Goal: Information Seeking & Learning: Understand process/instructions

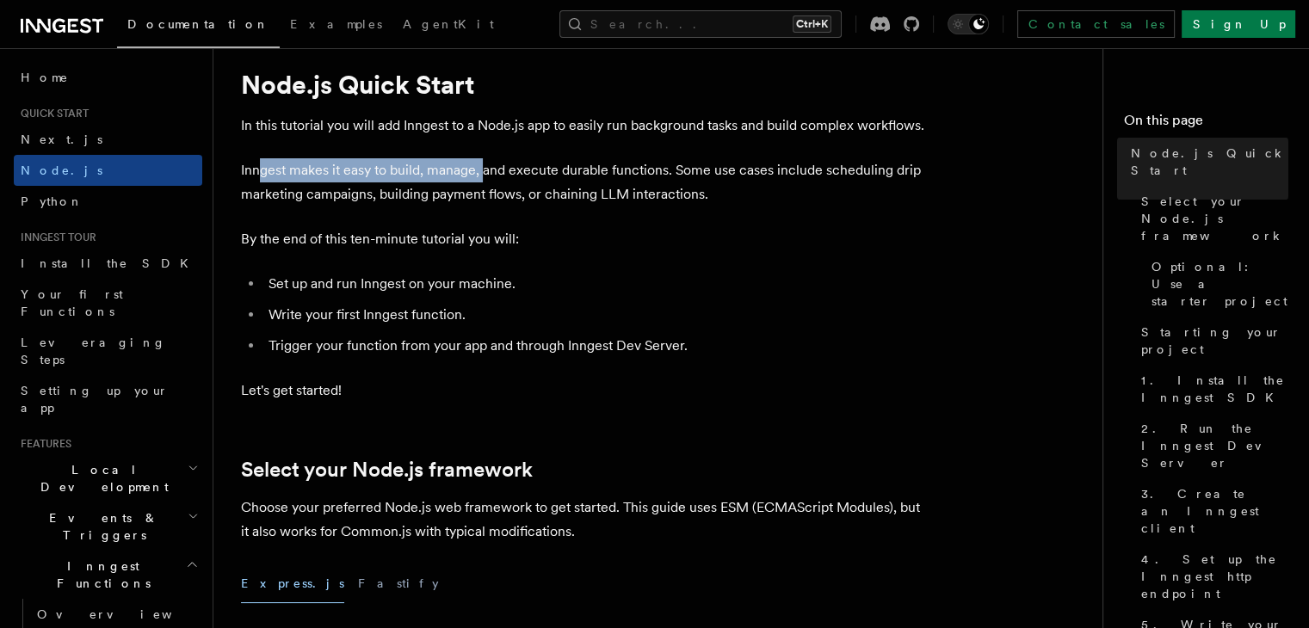
drag, startPoint x: 258, startPoint y: 168, endPoint x: 485, endPoint y: 170, distance: 227.2
click at [485, 170] on p "Inngest makes it easy to build, manage, and execute durable functions. Some use…" at bounding box center [585, 182] width 688 height 48
click at [756, 190] on p "Inngest makes it easy to build, manage, and execute durable functions. Some use…" at bounding box center [585, 182] width 688 height 48
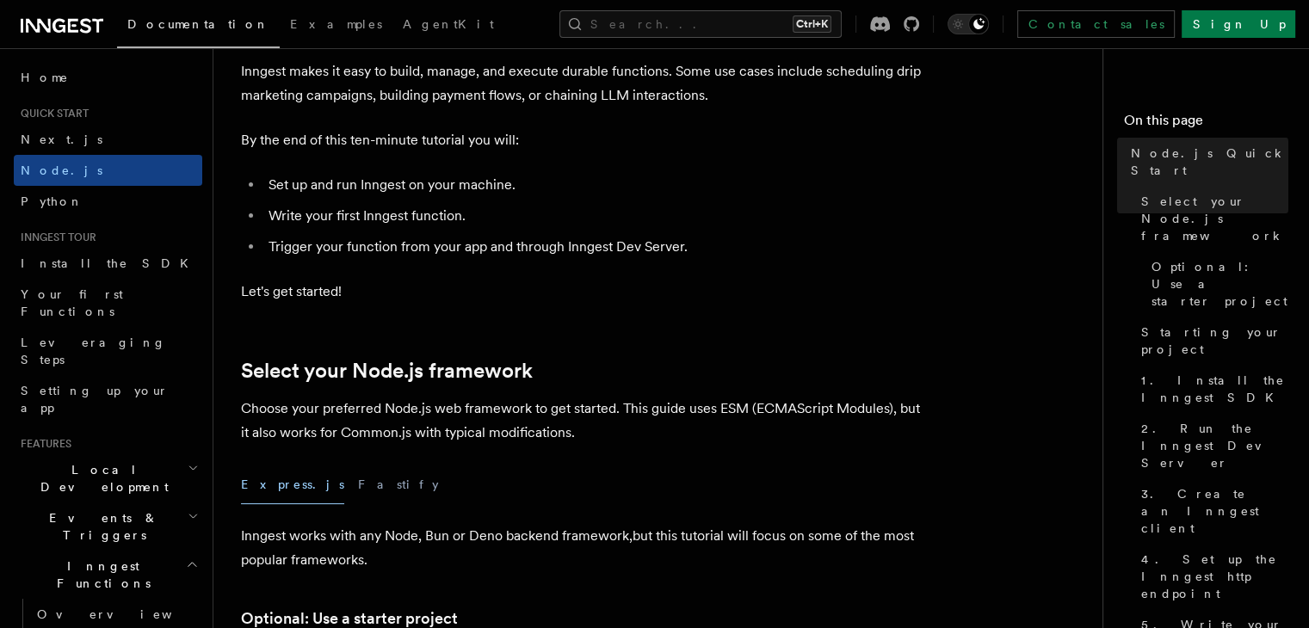
scroll to position [146, 0]
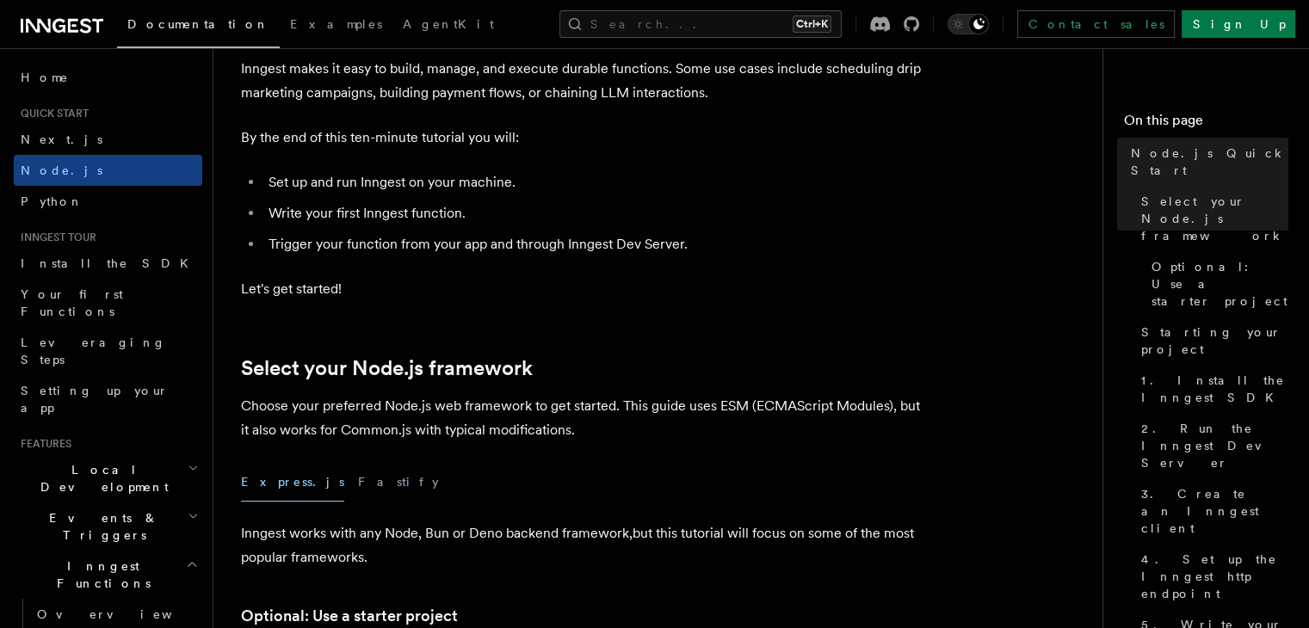
click at [255, 135] on p "By the end of this ten-minute tutorial you will:" at bounding box center [585, 138] width 688 height 24
drag, startPoint x: 255, startPoint y: 135, endPoint x: 503, endPoint y: 133, distance: 248.7
click at [503, 133] on p "By the end of this ten-minute tutorial you will:" at bounding box center [585, 138] width 688 height 24
click at [274, 180] on li "Set up and run Inngest on your machine." at bounding box center [596, 182] width 666 height 24
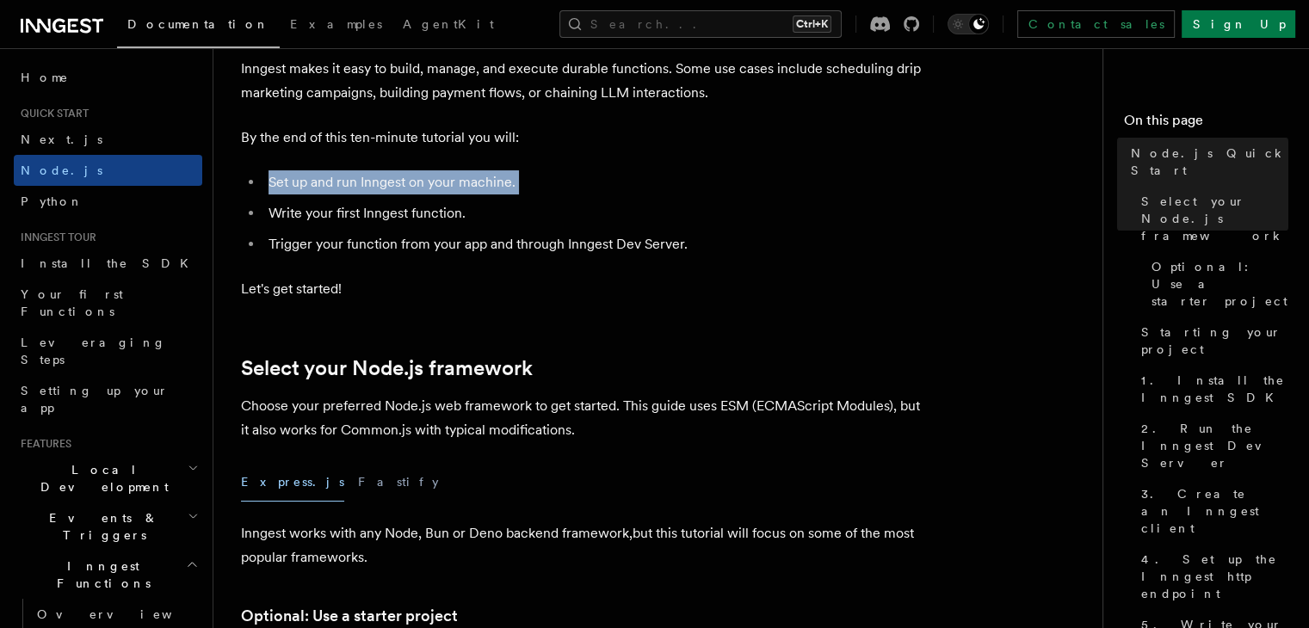
drag, startPoint x: 274, startPoint y: 180, endPoint x: 566, endPoint y: 174, distance: 291.8
click at [566, 174] on li "Set up and run Inngest on your machine." at bounding box center [596, 182] width 666 height 24
click at [275, 213] on li "Write your first Inngest function." at bounding box center [596, 213] width 666 height 24
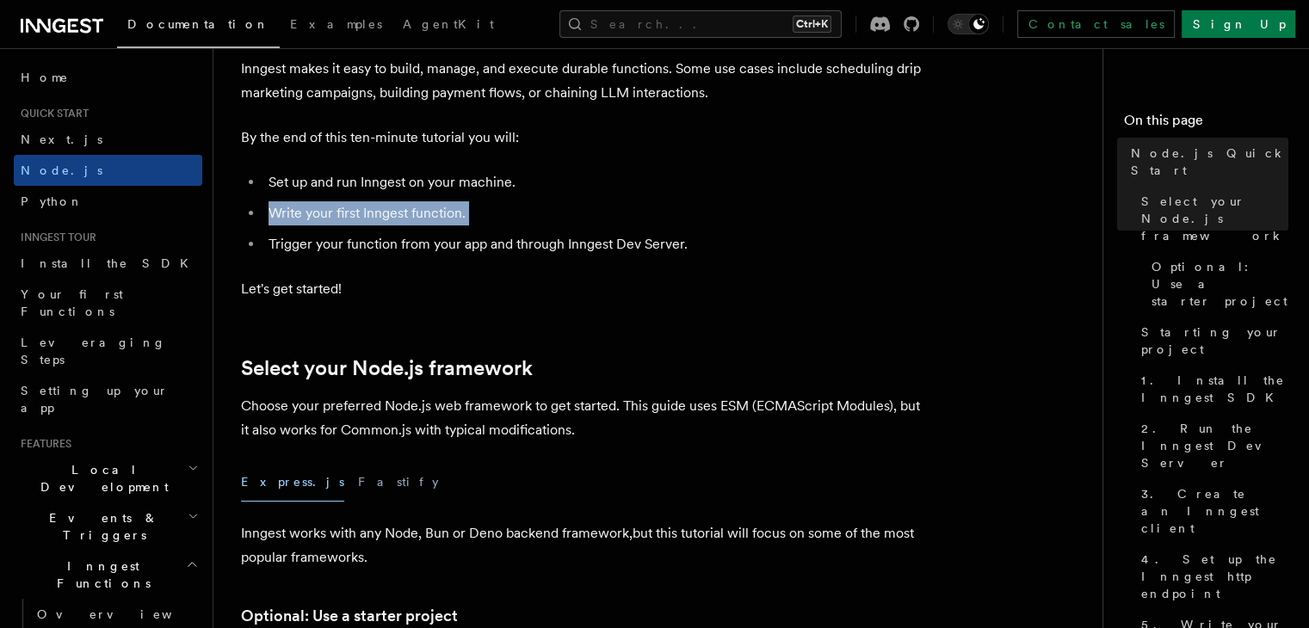
drag, startPoint x: 275, startPoint y: 213, endPoint x: 563, endPoint y: 214, distance: 287.4
click at [563, 214] on li "Write your first Inngest function." at bounding box center [596, 213] width 666 height 24
click at [282, 249] on li "Trigger your function from your app and through Inngest Dev Server." at bounding box center [596, 244] width 666 height 24
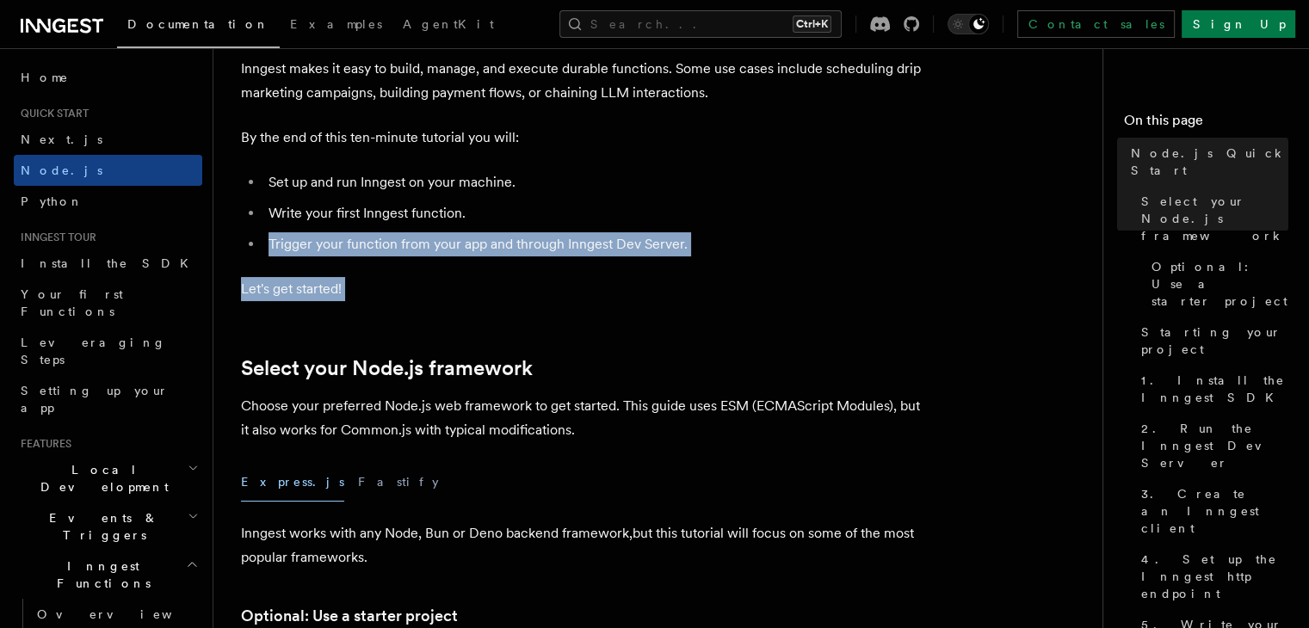
drag, startPoint x: 282, startPoint y: 249, endPoint x: 638, endPoint y: 281, distance: 356.9
click at [638, 281] on p "Let's get started!" at bounding box center [585, 289] width 688 height 24
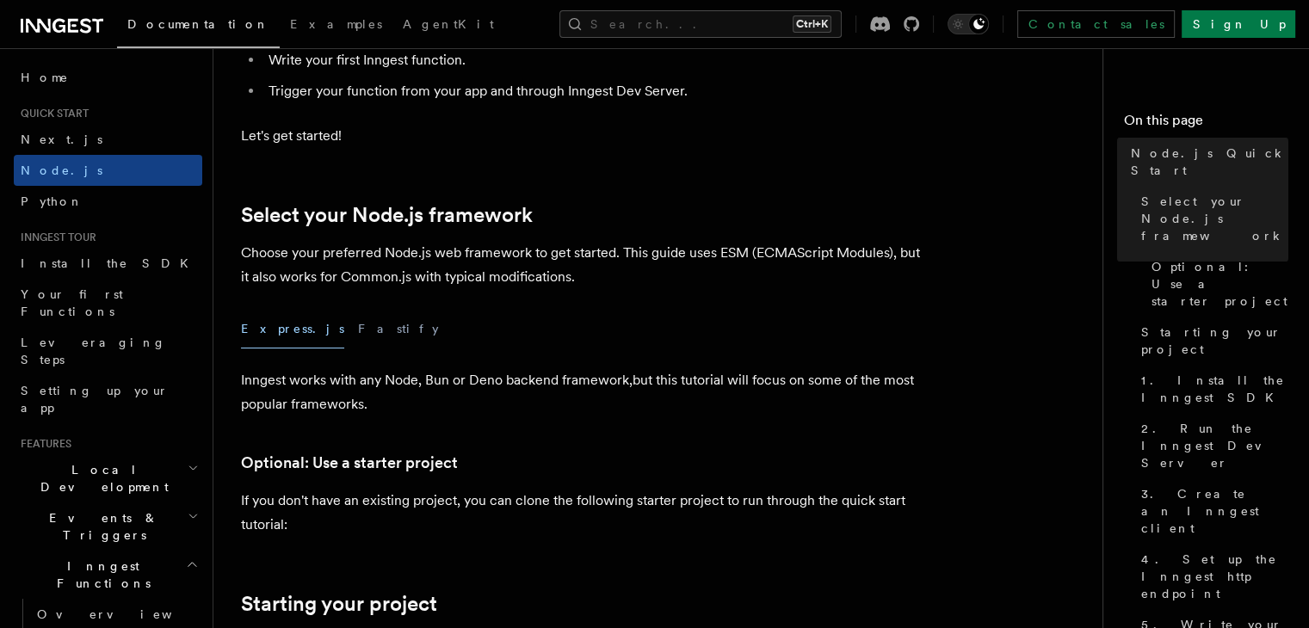
scroll to position [323, 0]
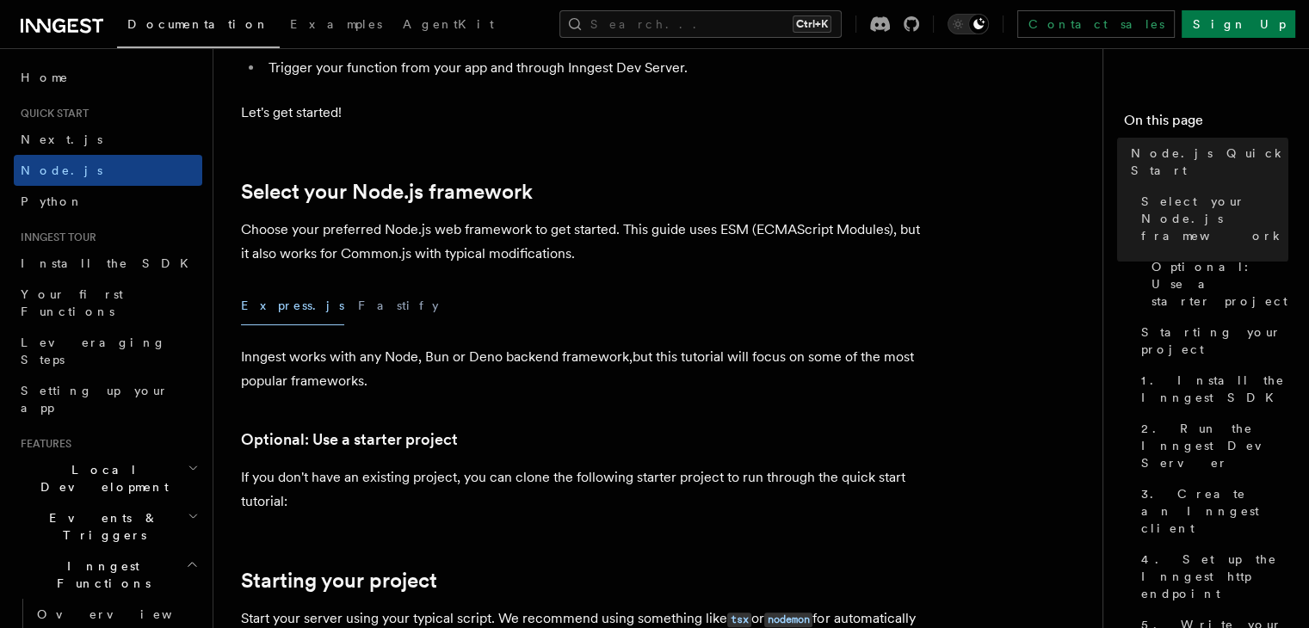
click at [352, 300] on div "Express.js Fastify" at bounding box center [585, 306] width 688 height 39
click at [358, 304] on button "Fastify" at bounding box center [398, 306] width 81 height 39
click at [252, 308] on button "Express.js" at bounding box center [292, 306] width 103 height 39
click at [250, 187] on link "Select your Node.js framework" at bounding box center [387, 192] width 292 height 24
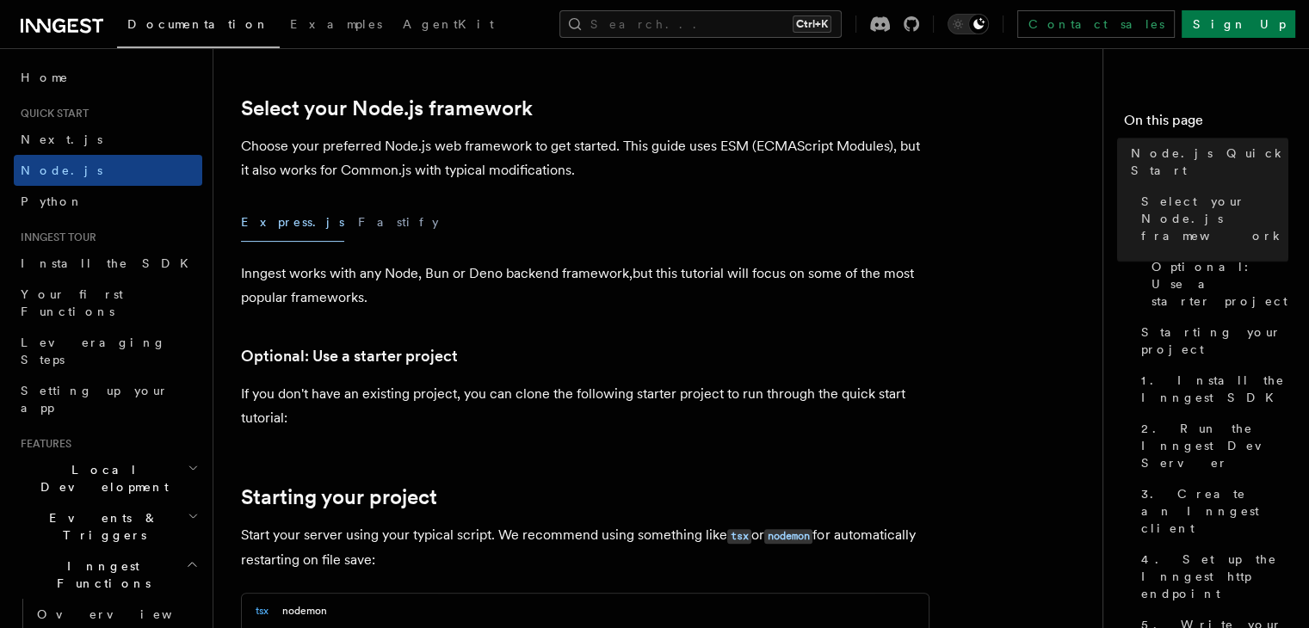
scroll to position [420, 0]
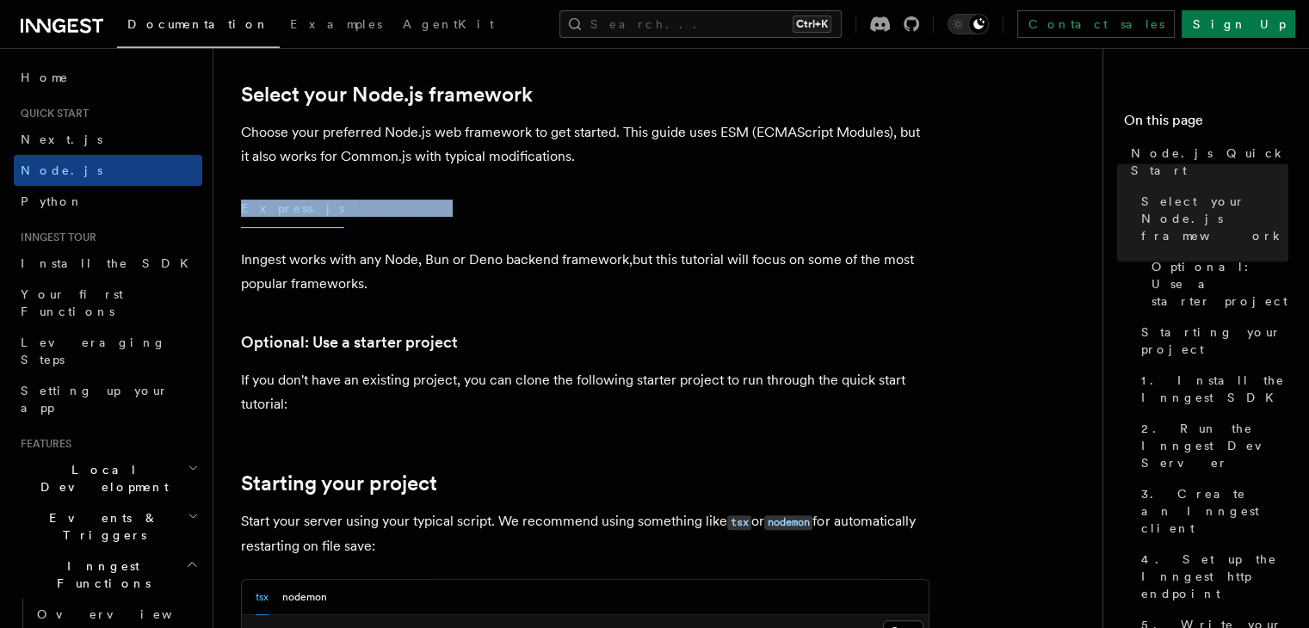
drag, startPoint x: 250, startPoint y: 187, endPoint x: 476, endPoint y: 218, distance: 228.4
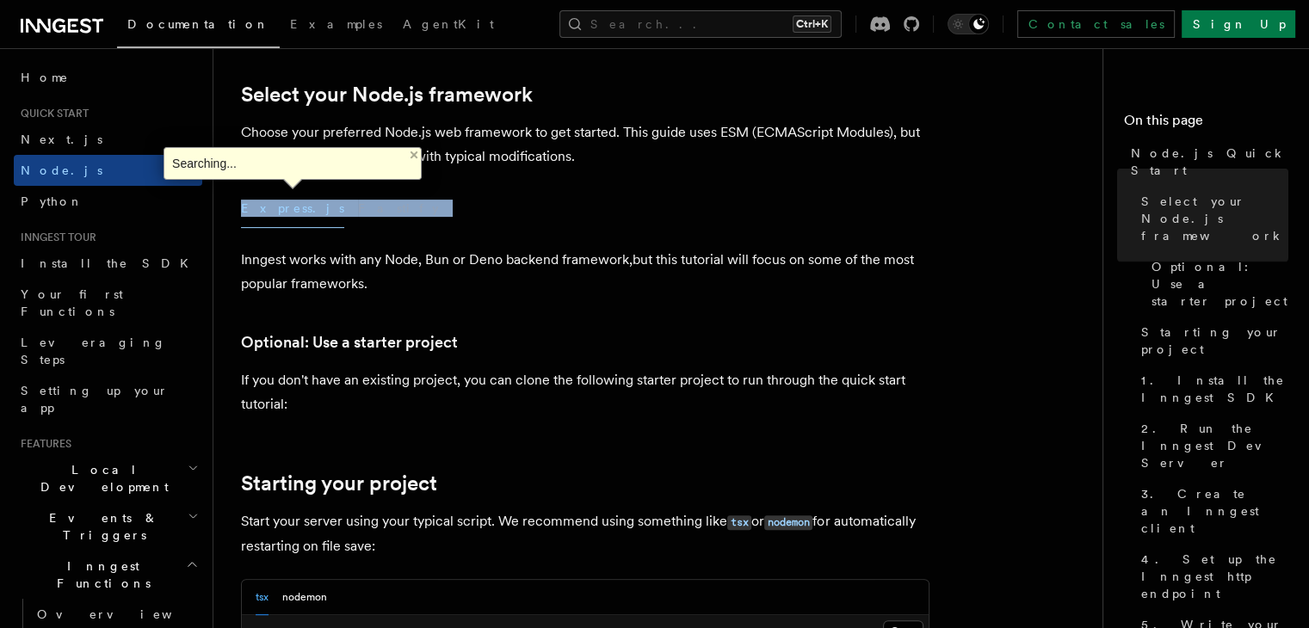
click at [476, 218] on div "Express.js Fastify" at bounding box center [585, 208] width 688 height 39
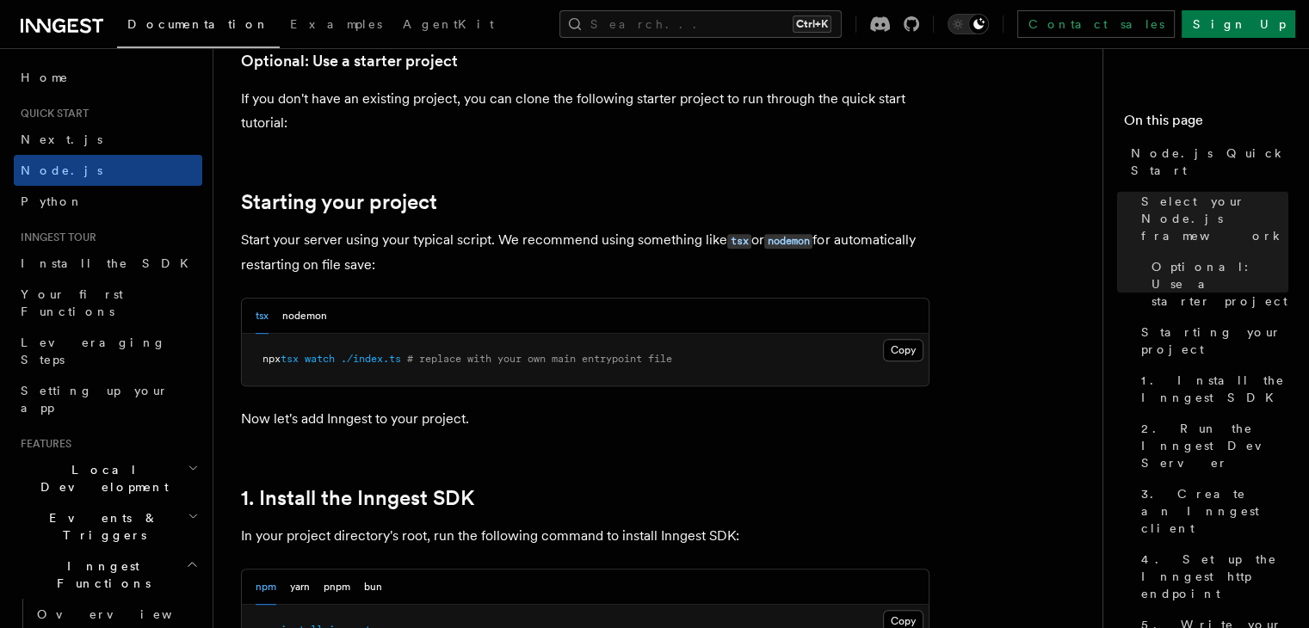
scroll to position [699, 0]
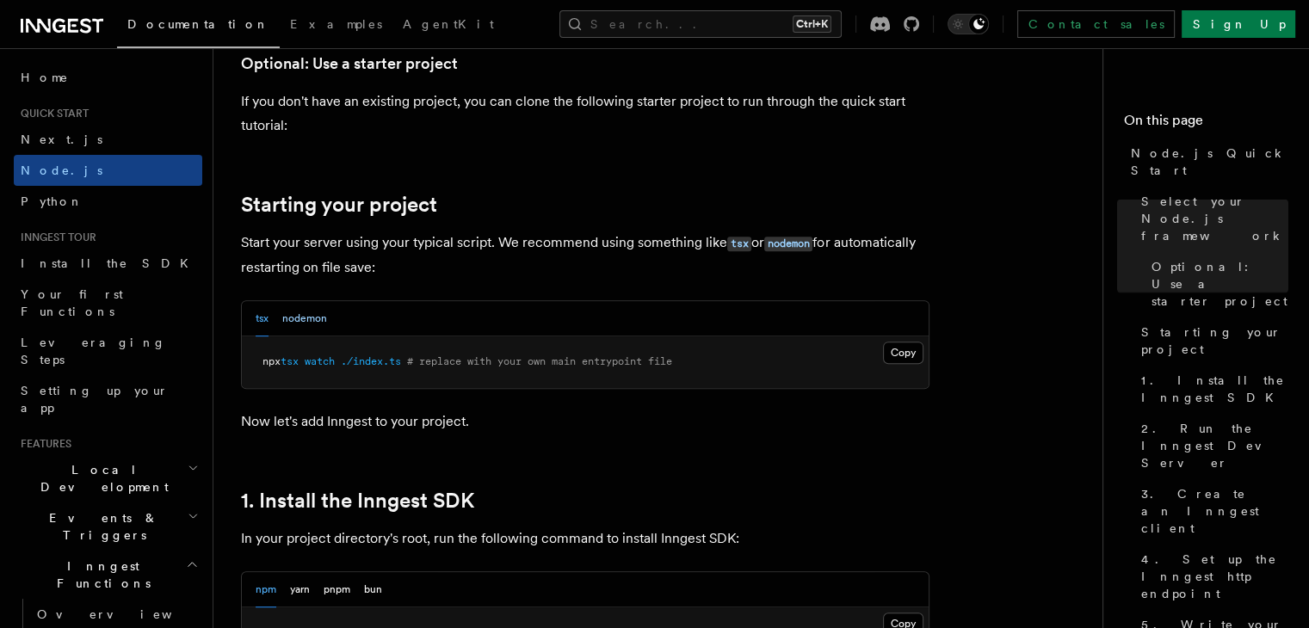
click at [296, 320] on button "nodemon" at bounding box center [304, 318] width 45 height 35
click at [258, 322] on button "tsx" at bounding box center [262, 318] width 13 height 35
click at [269, 367] on span "npx" at bounding box center [271, 361] width 18 height 12
drag, startPoint x: 269, startPoint y: 367, endPoint x: 455, endPoint y: 379, distance: 186.3
click at [455, 379] on pre "npx tsx watch ./index.ts # replace with your own main entrypoint file" at bounding box center [585, 362] width 687 height 52
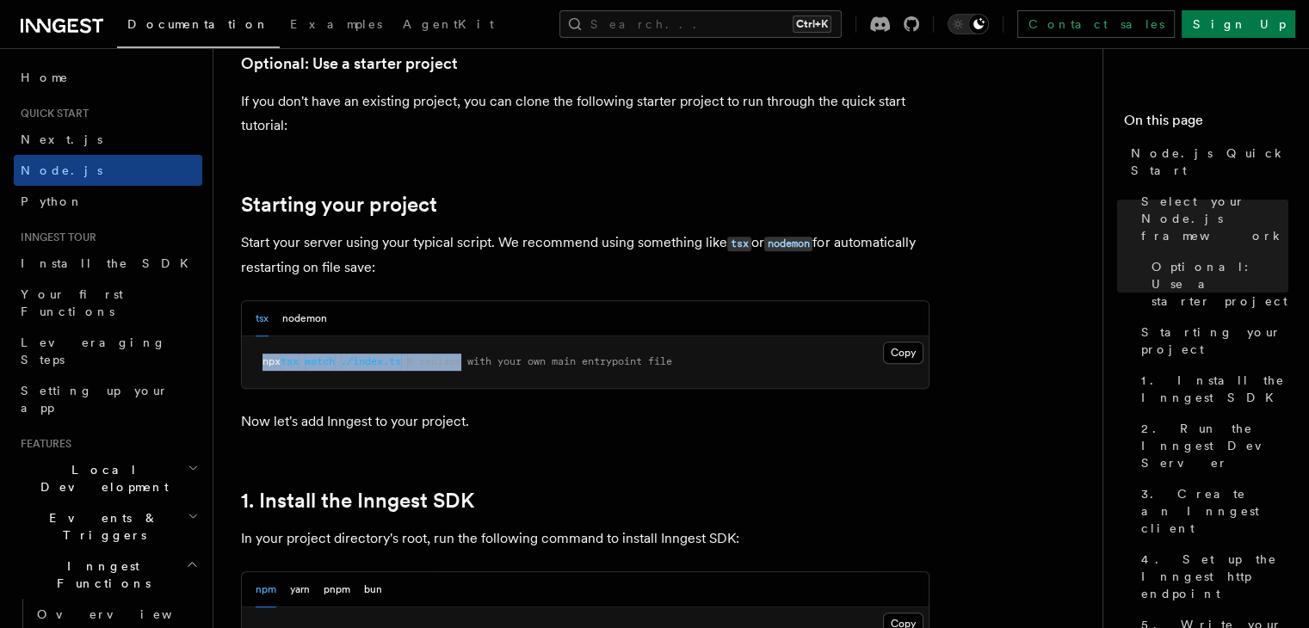
click at [455, 379] on pre "npx tsx watch ./index.ts # replace with your own main entrypoint file" at bounding box center [585, 362] width 687 height 52
drag, startPoint x: 281, startPoint y: 304, endPoint x: 305, endPoint y: 318, distance: 28.5
click at [305, 318] on div "tsx nodemon" at bounding box center [291, 318] width 71 height 35
click at [305, 318] on button "nodemon" at bounding box center [304, 318] width 45 height 35
click at [405, 369] on pre "nodemon ./index.js # replace with your own main entrypoint file" at bounding box center [585, 362] width 687 height 52
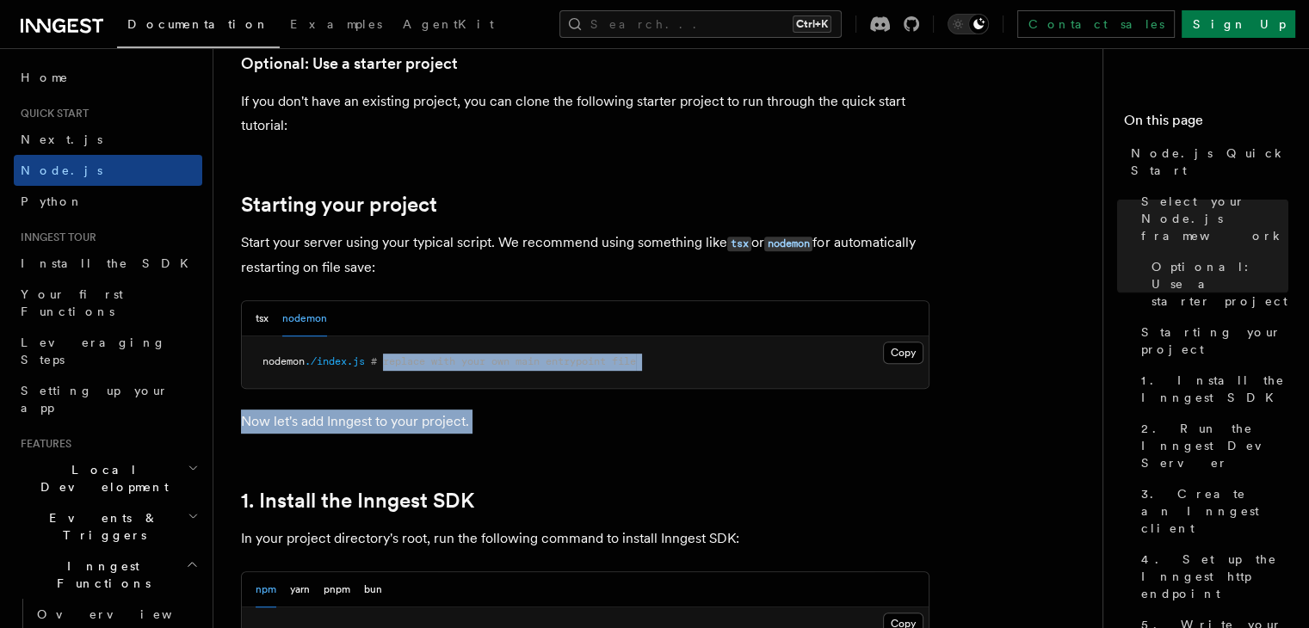
drag, startPoint x: 405, startPoint y: 369, endPoint x: 651, endPoint y: 406, distance: 248.0
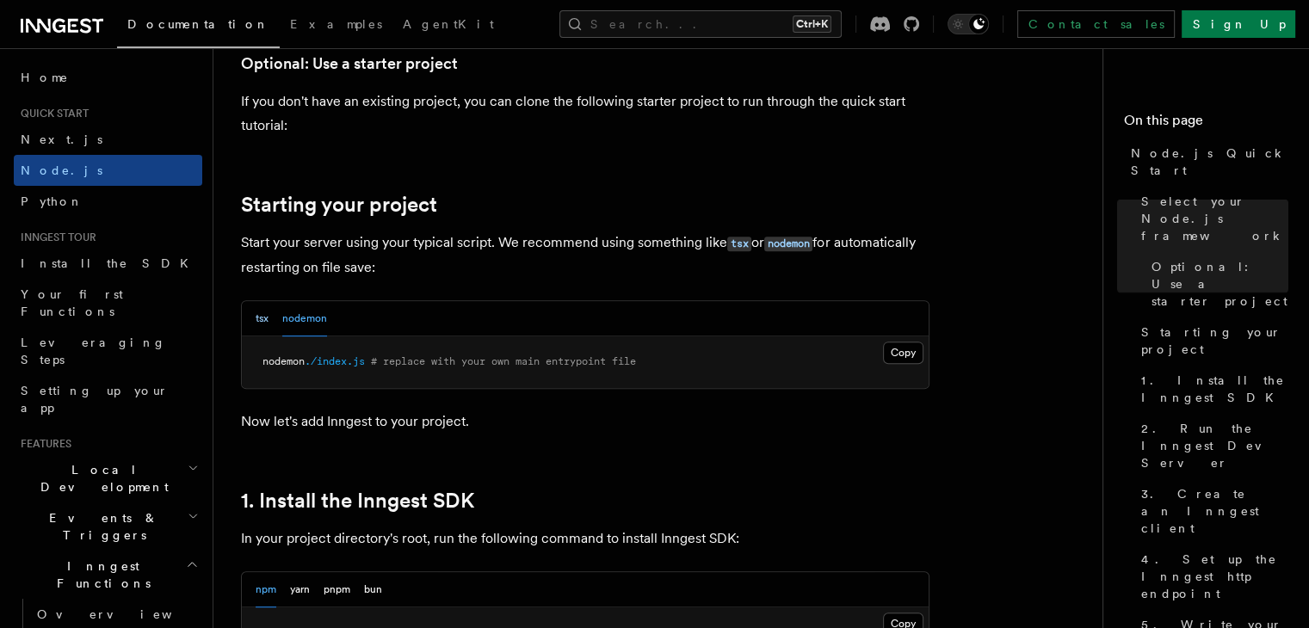
click at [258, 318] on button "tsx" at bounding box center [262, 318] width 13 height 35
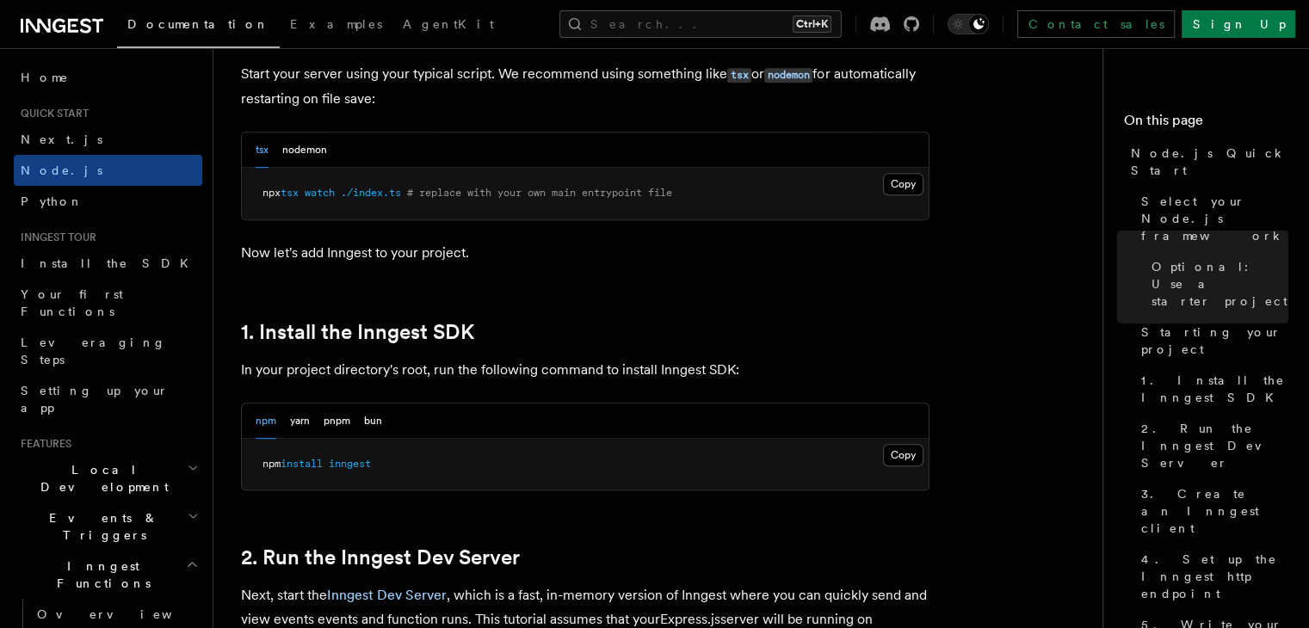
scroll to position [817, 0]
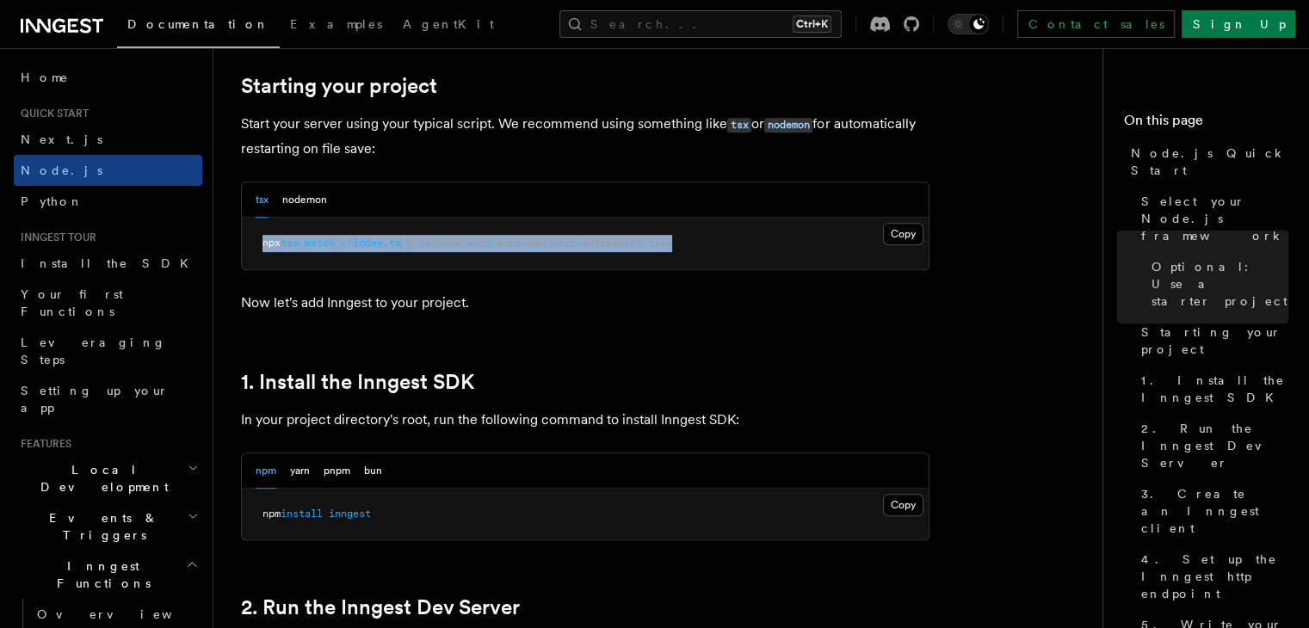
drag, startPoint x: 255, startPoint y: 239, endPoint x: 736, endPoint y: 254, distance: 481.2
click at [736, 254] on pre "npx tsx watch ./index.ts # replace with your own main entrypoint file" at bounding box center [585, 244] width 687 height 52
click at [252, 120] on p "Start your server using your typical script. We recommend using something like …" at bounding box center [585, 136] width 688 height 49
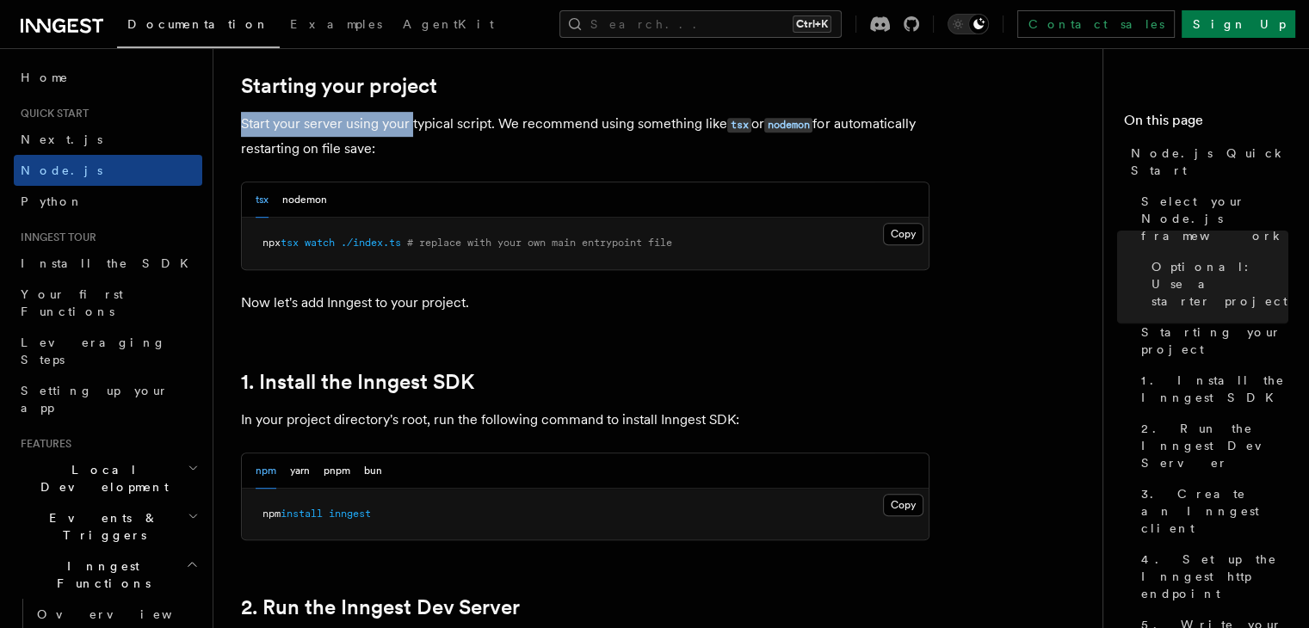
drag, startPoint x: 252, startPoint y: 120, endPoint x: 407, endPoint y: 131, distance: 155.3
click at [407, 131] on p "Start your server using your typical script. We recommend using something like …" at bounding box center [585, 136] width 688 height 49
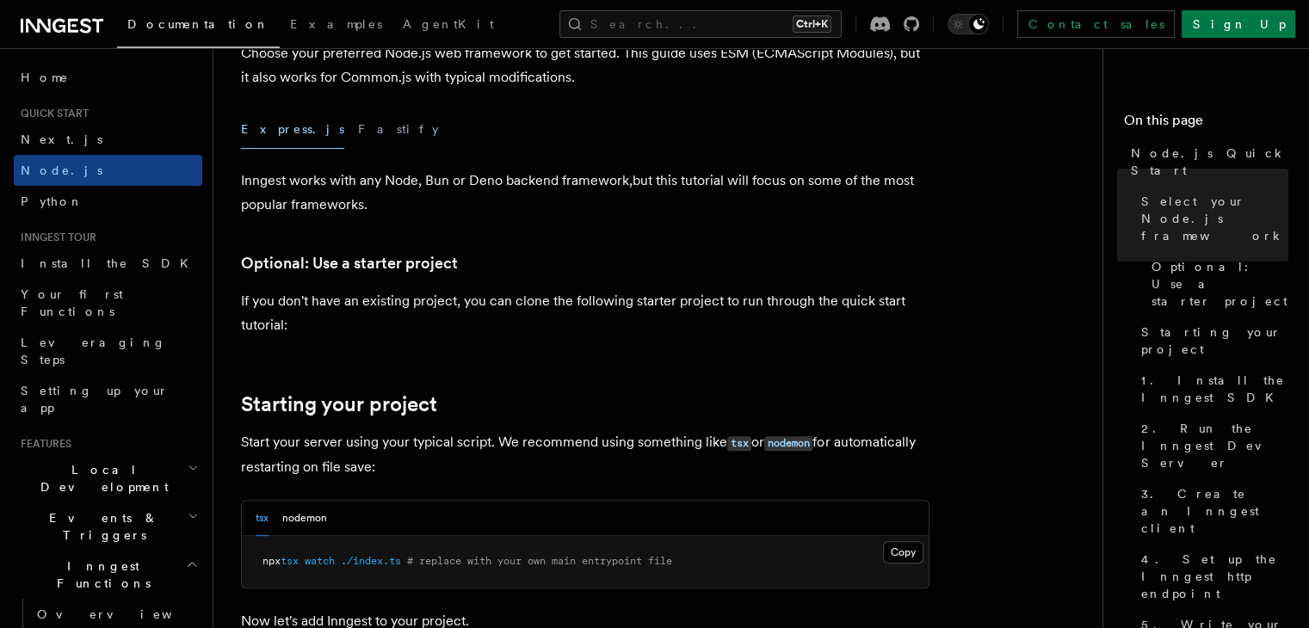
scroll to position [501, 0]
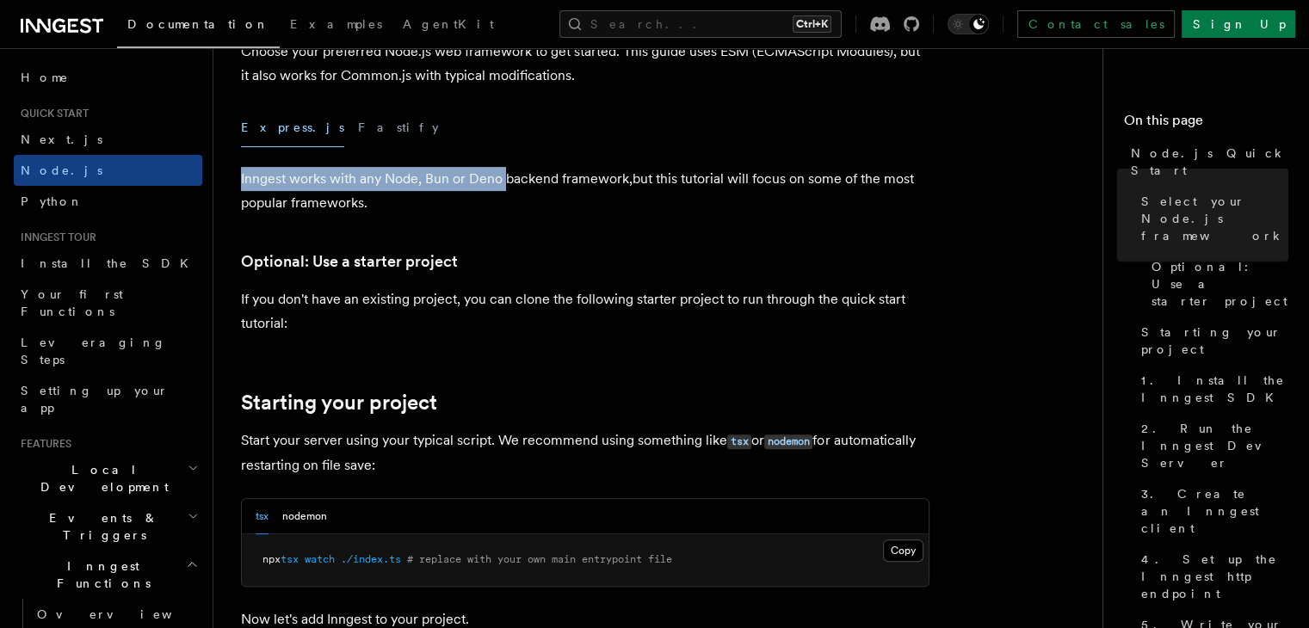
drag, startPoint x: 281, startPoint y: 163, endPoint x: 501, endPoint y: 186, distance: 221.5
click at [501, 186] on p "Inngest works with any Node, Bun or Deno backend framework,but this tutorial wi…" at bounding box center [585, 191] width 688 height 48
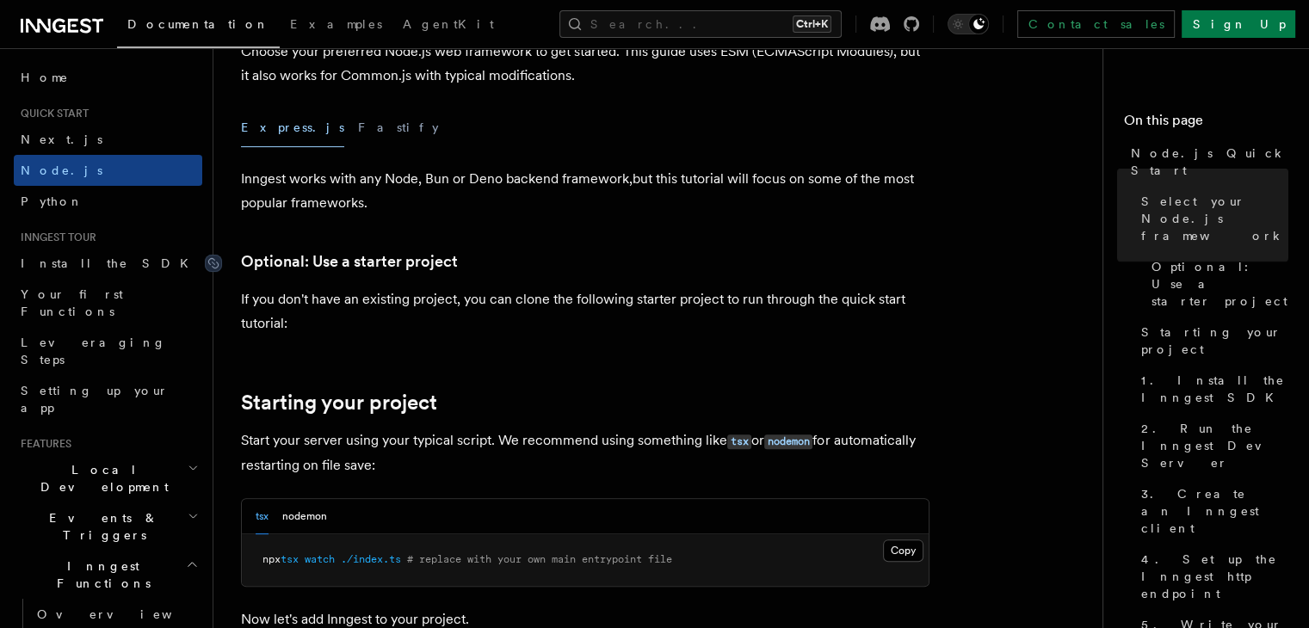
click at [272, 259] on link "Optional: Use a starter project" at bounding box center [349, 262] width 217 height 24
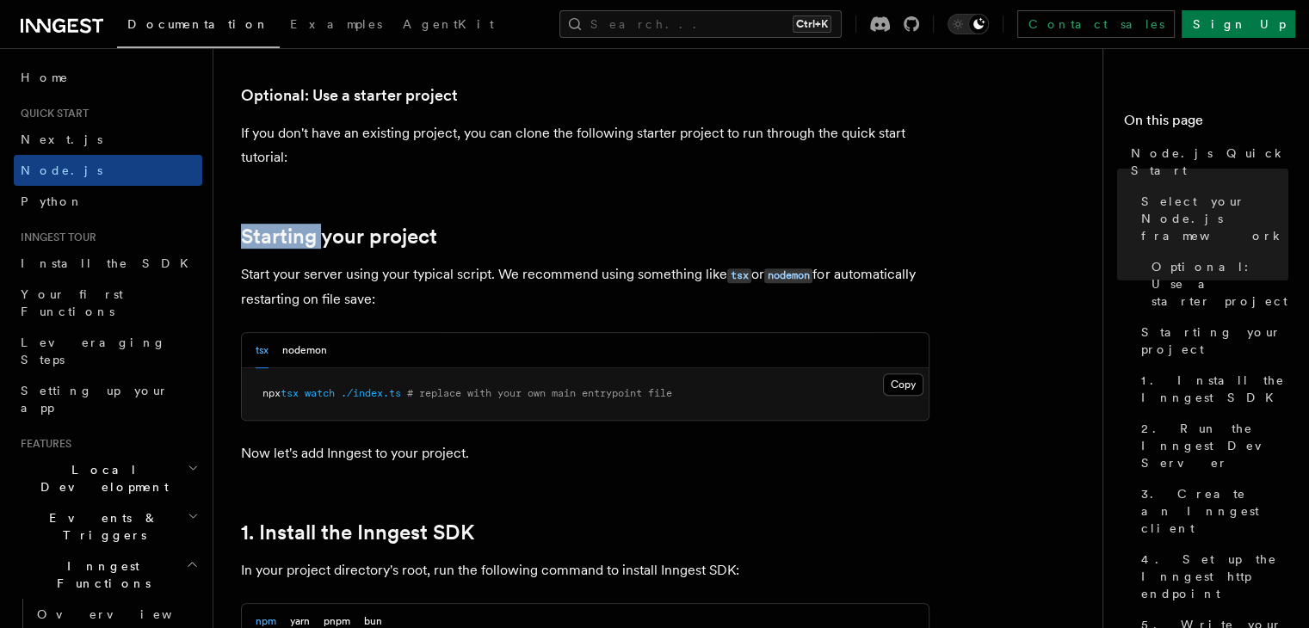
scroll to position [668, 0]
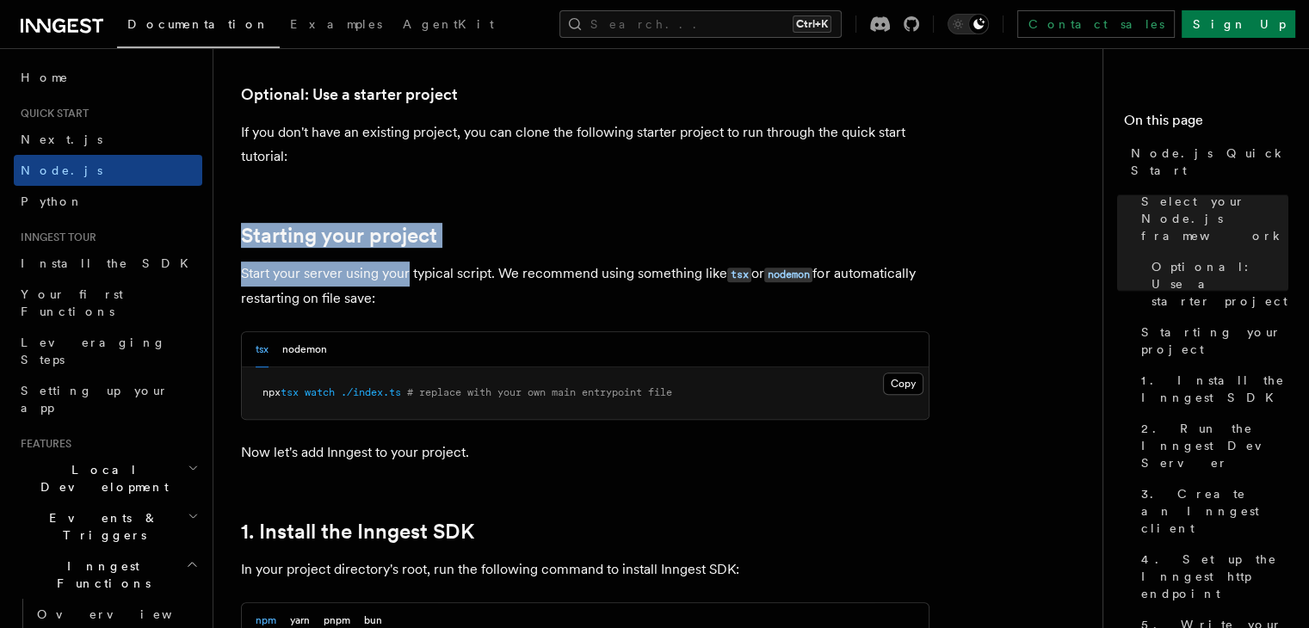
drag, startPoint x: 272, startPoint y: 259, endPoint x: 401, endPoint y: 261, distance: 129.1
click at [401, 262] on p "Start your server using your typical script. We recommend using something like …" at bounding box center [585, 286] width 688 height 49
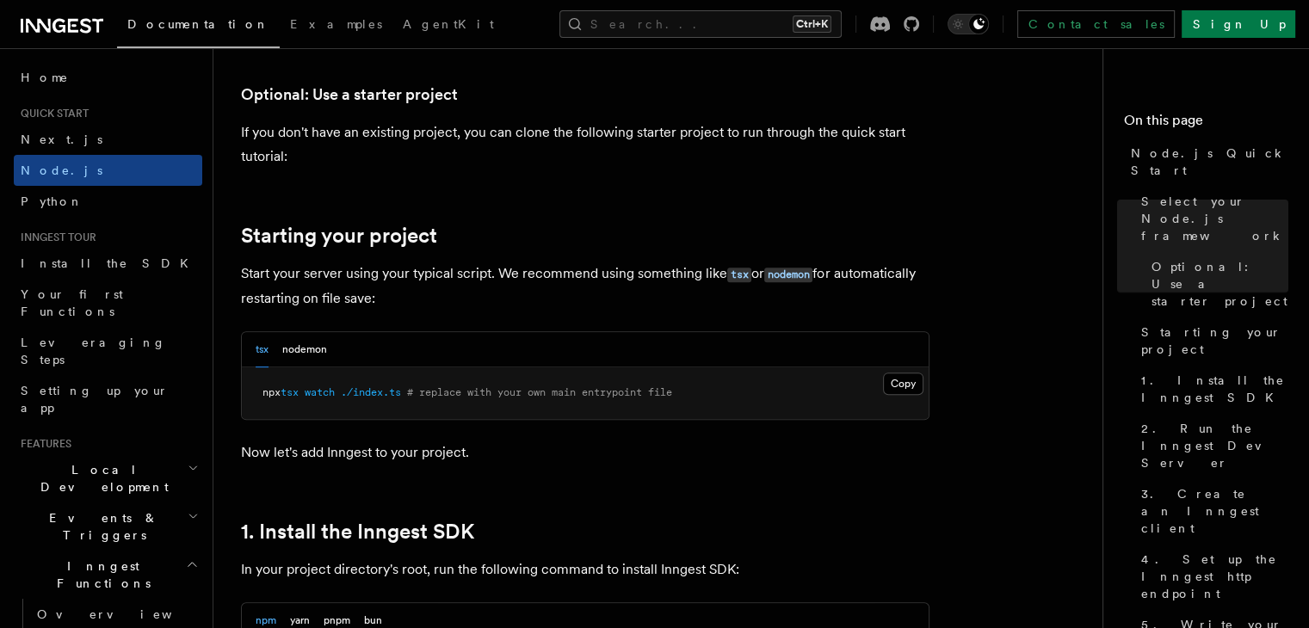
scroll to position [809, 0]
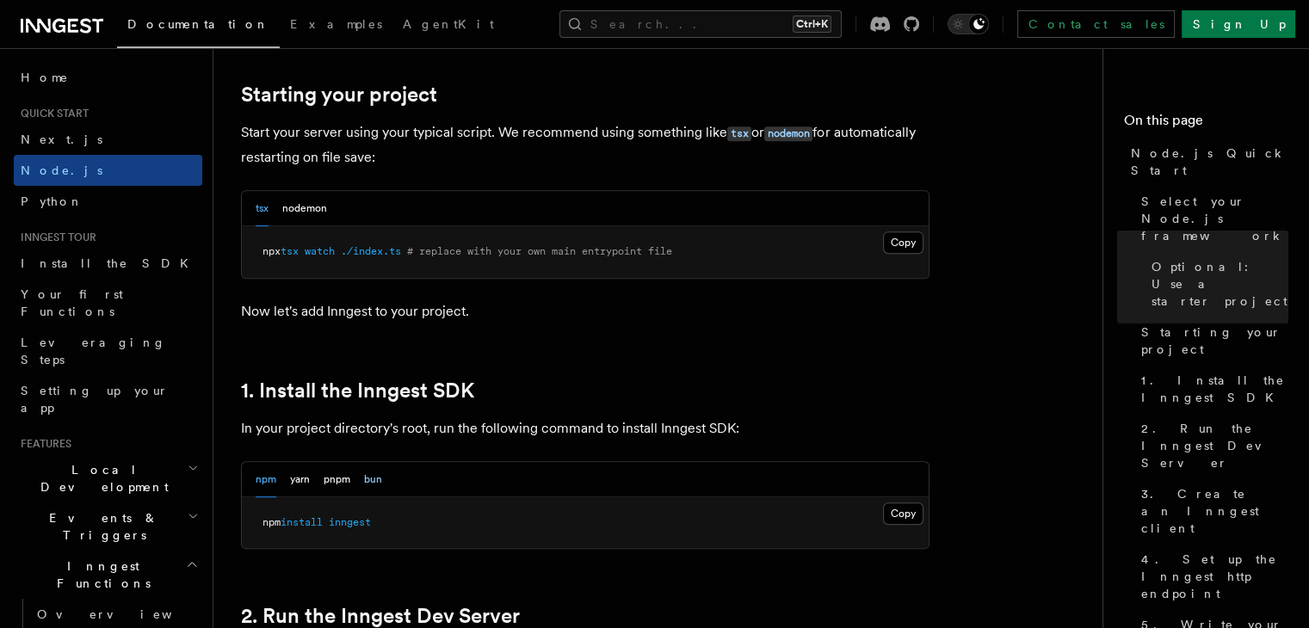
click at [364, 482] on button "bun" at bounding box center [373, 479] width 18 height 35
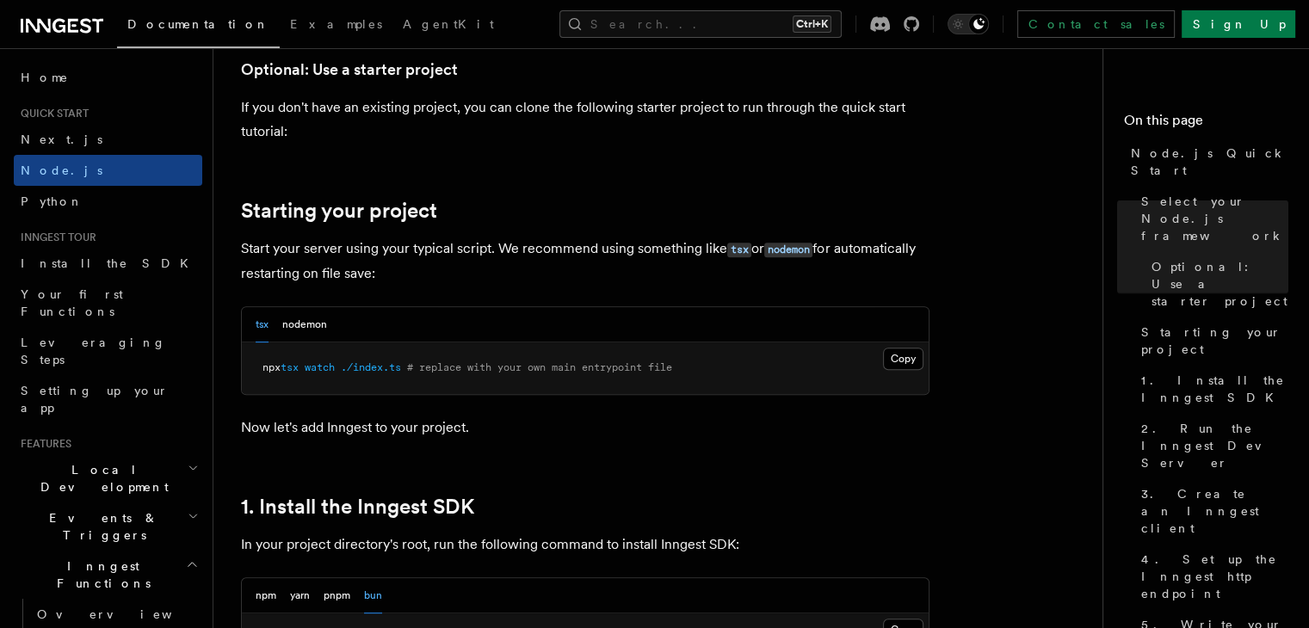
scroll to position [679, 0]
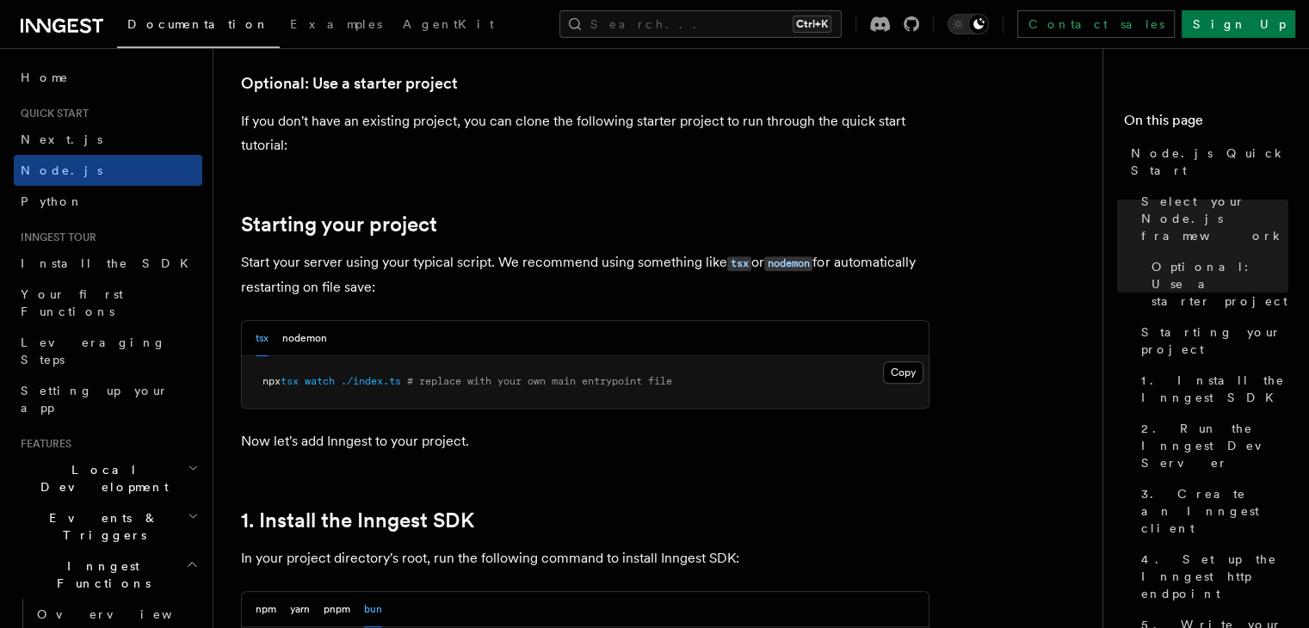
click at [410, 293] on p "Start your server using your typical script. We recommend using something like …" at bounding box center [585, 274] width 688 height 49
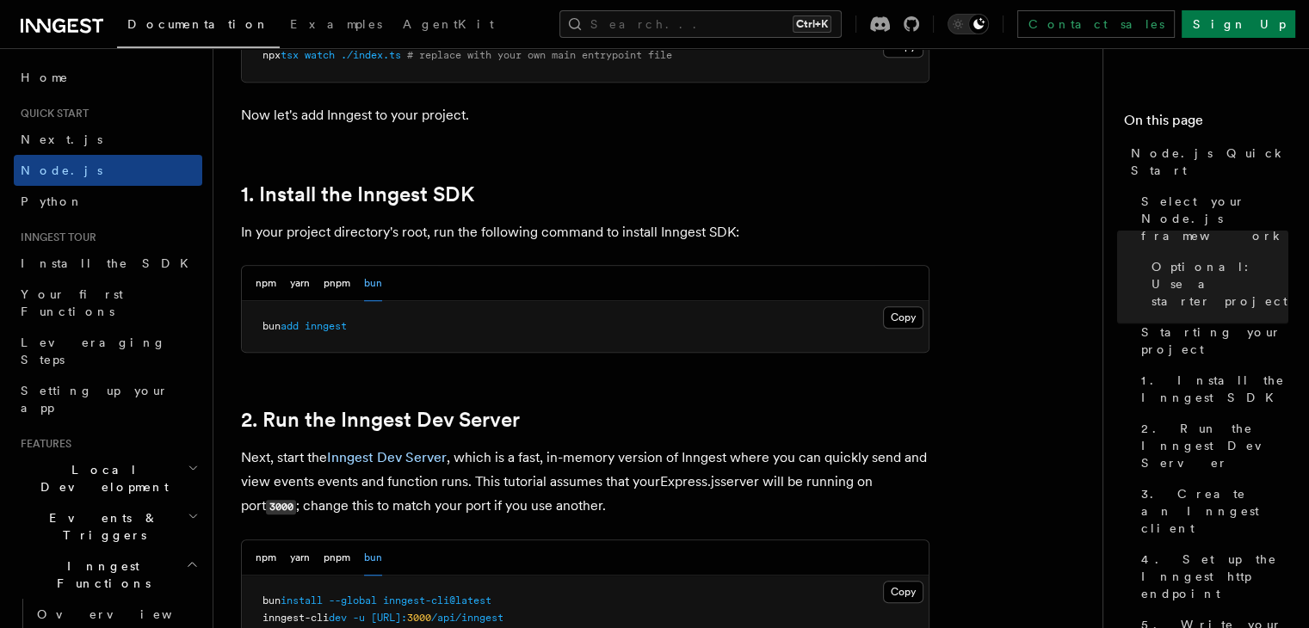
scroll to position [1098, 0]
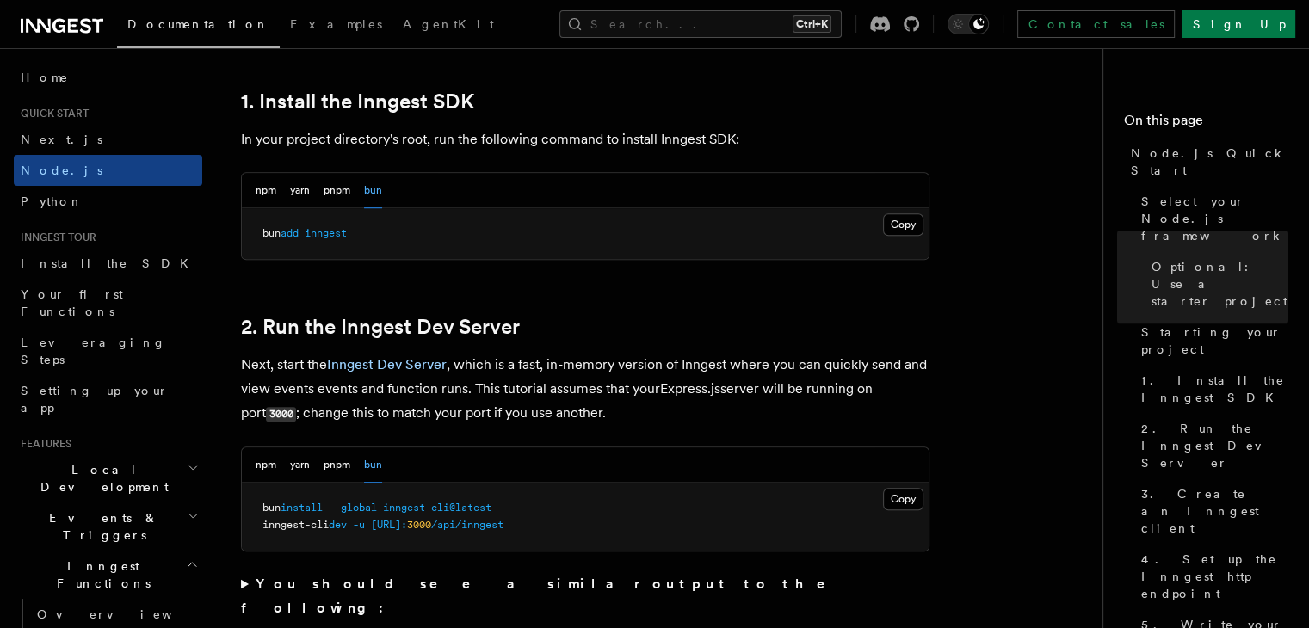
click at [244, 142] on p "In your project directory's root, run the following command to install Inngest …" at bounding box center [585, 139] width 688 height 24
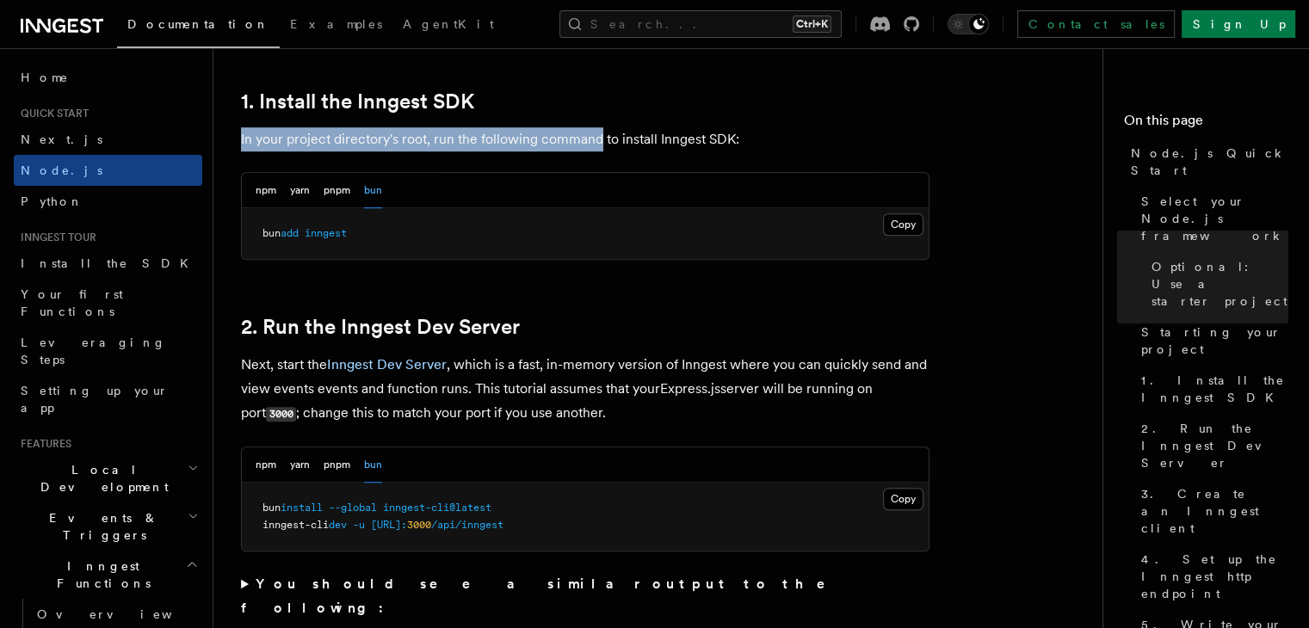
drag, startPoint x: 244, startPoint y: 142, endPoint x: 583, endPoint y: 148, distance: 339.1
click at [583, 148] on p "In your project directory's root, run the following command to install Inngest …" at bounding box center [585, 139] width 688 height 24
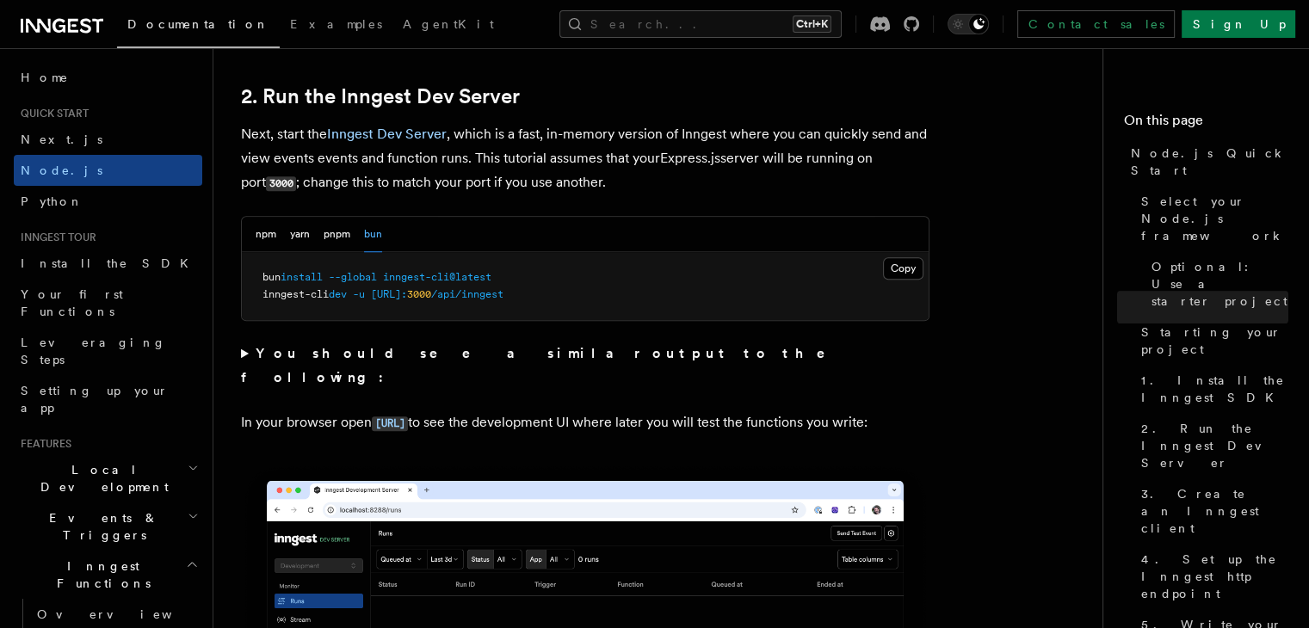
scroll to position [1308, 0]
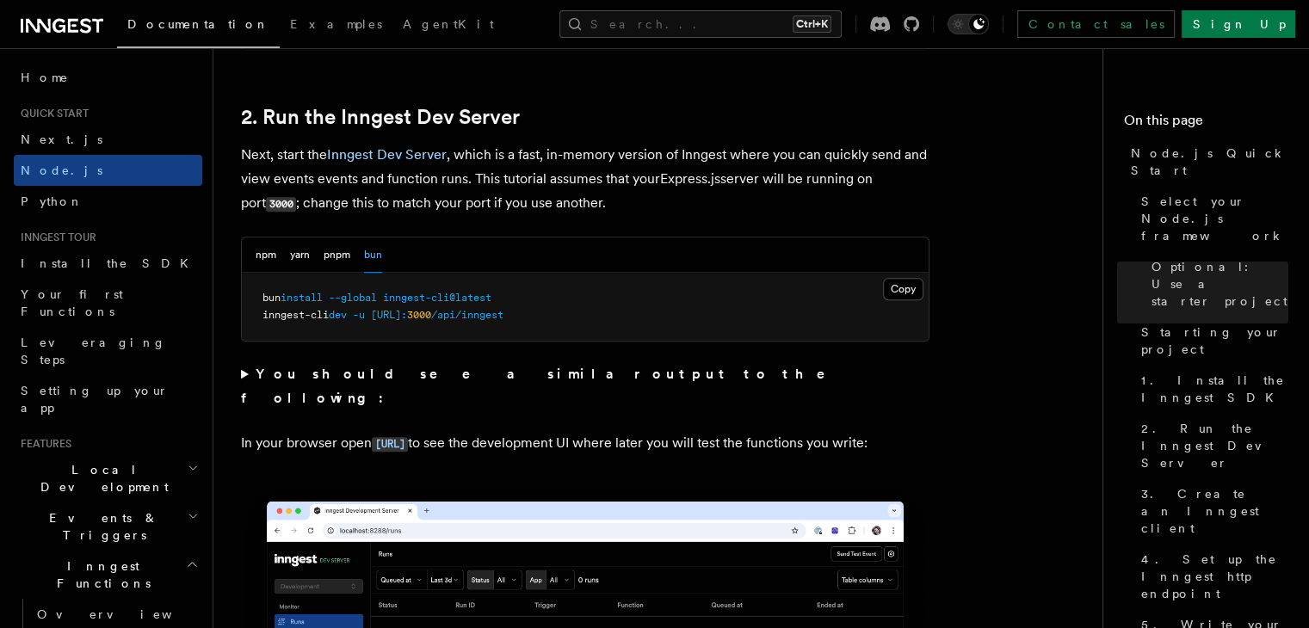
click at [527, 105] on h2 "2. Run the Inngest Dev Server" at bounding box center [585, 117] width 688 height 24
click at [268, 153] on p "Next, start the Inngest Dev Server , which is a fast, in-memory version of Inng…" at bounding box center [585, 179] width 688 height 73
click at [473, 159] on p "Next, start the Inngest Dev Server , which is a fast, in-memory version of Inng…" at bounding box center [585, 179] width 688 height 73
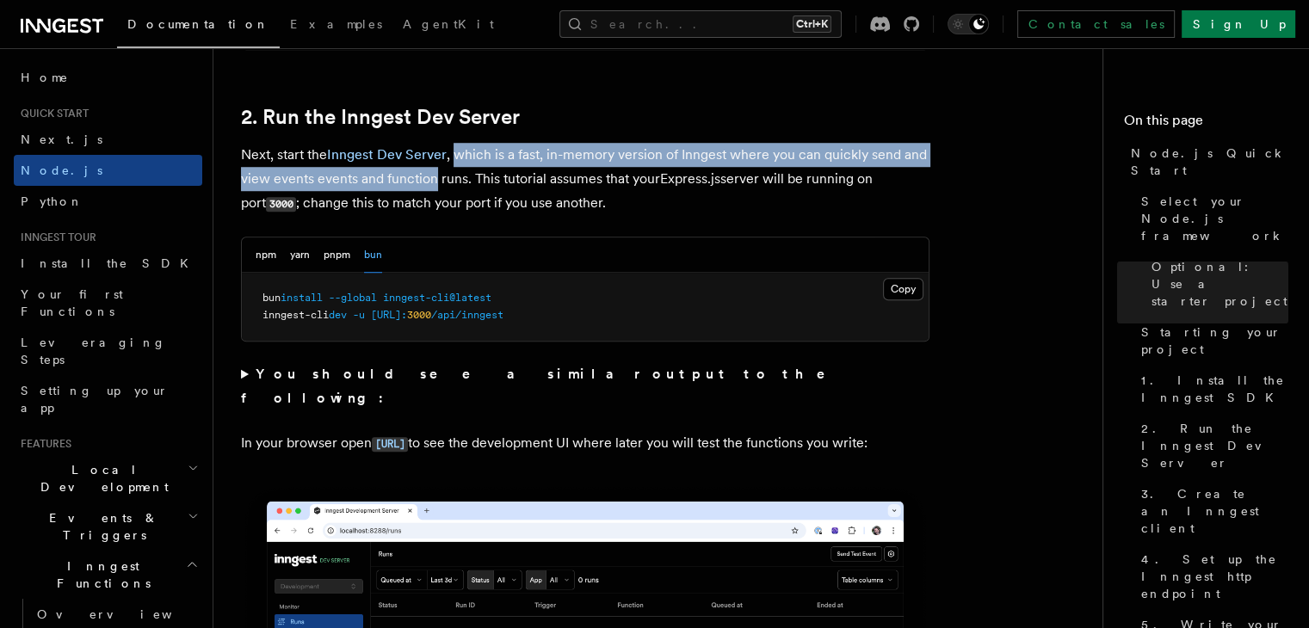
drag, startPoint x: 473, startPoint y: 159, endPoint x: 422, endPoint y: 172, distance: 53.2
click at [422, 172] on p "Next, start the Inngest Dev Server , which is a fast, in-memory version of Inng…" at bounding box center [585, 179] width 688 height 73
click at [302, 180] on p "Next, start the Inngest Dev Server , which is a fast, in-memory version of Inng…" at bounding box center [585, 179] width 688 height 73
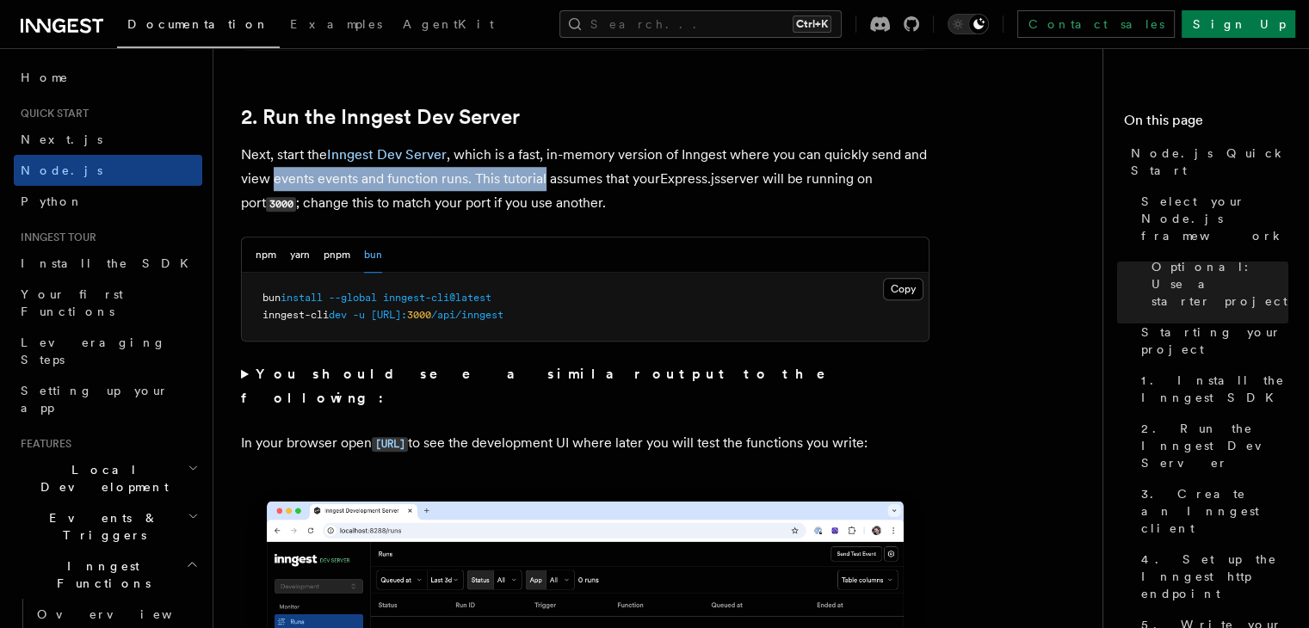
drag, startPoint x: 302, startPoint y: 180, endPoint x: 513, endPoint y: 187, distance: 210.9
click at [513, 187] on p "Next, start the Inngest Dev Server , which is a fast, in-memory version of Inng…" at bounding box center [585, 179] width 688 height 73
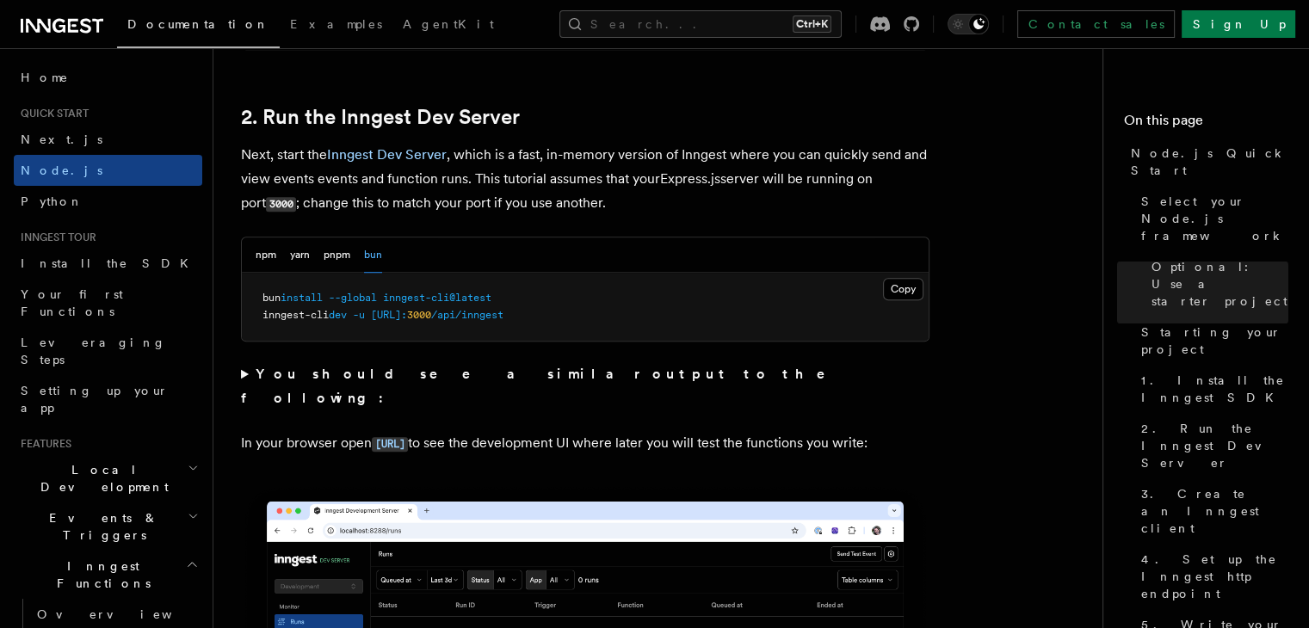
click at [308, 207] on p "Next, start the Inngest Dev Server , which is a fast, in-memory version of Inng…" at bounding box center [585, 179] width 688 height 73
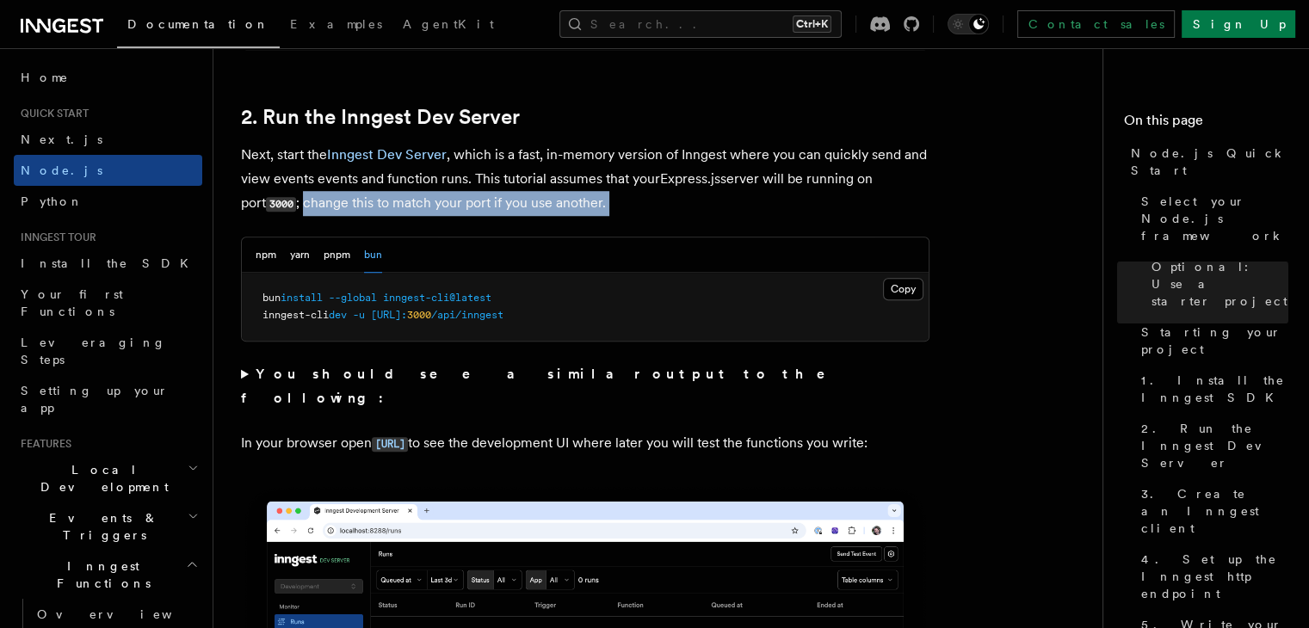
drag, startPoint x: 308, startPoint y: 207, endPoint x: 632, endPoint y: 213, distance: 323.6
click at [632, 213] on p "Next, start the Inngest Dev Server , which is a fast, in-memory version of Inng…" at bounding box center [585, 179] width 688 height 73
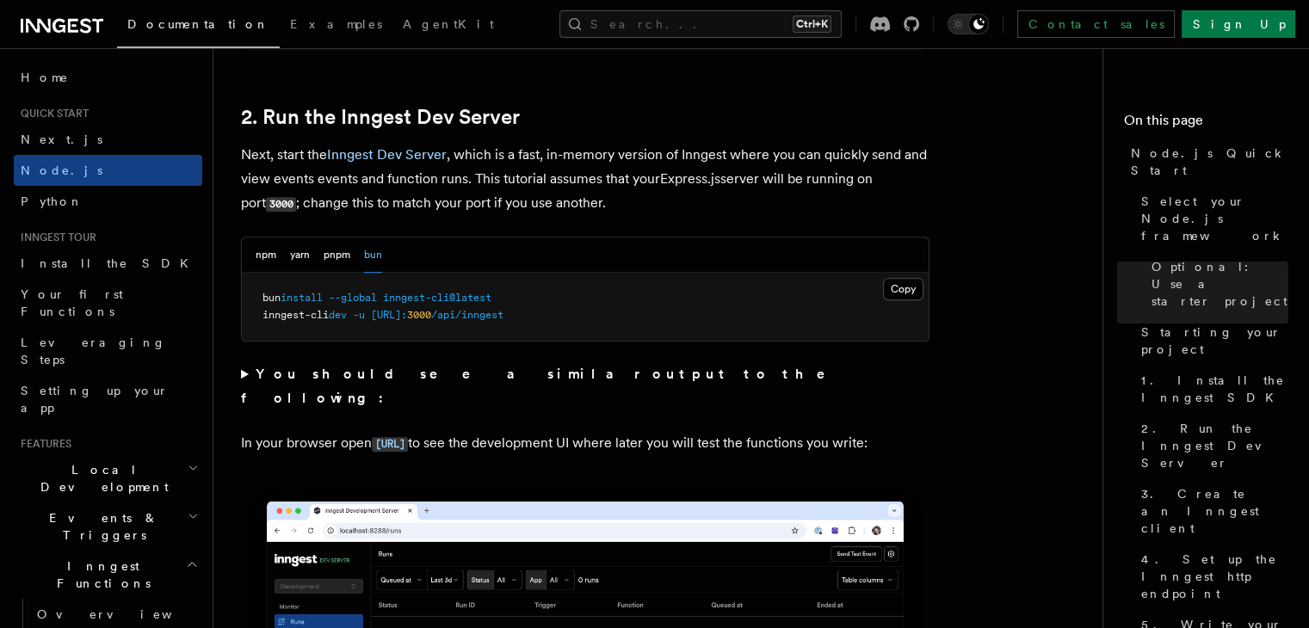
click at [286, 315] on span "inngest-cli" at bounding box center [295, 315] width 66 height 12
drag, startPoint x: 286, startPoint y: 315, endPoint x: 633, endPoint y: 309, distance: 347.7
click at [633, 309] on pre "bun install --global inngest-cli@latest inngest-cli dev -u [URL]: 3000 /api/inn…" at bounding box center [585, 307] width 687 height 68
click at [431, 314] on span "3000" at bounding box center [419, 315] width 24 height 12
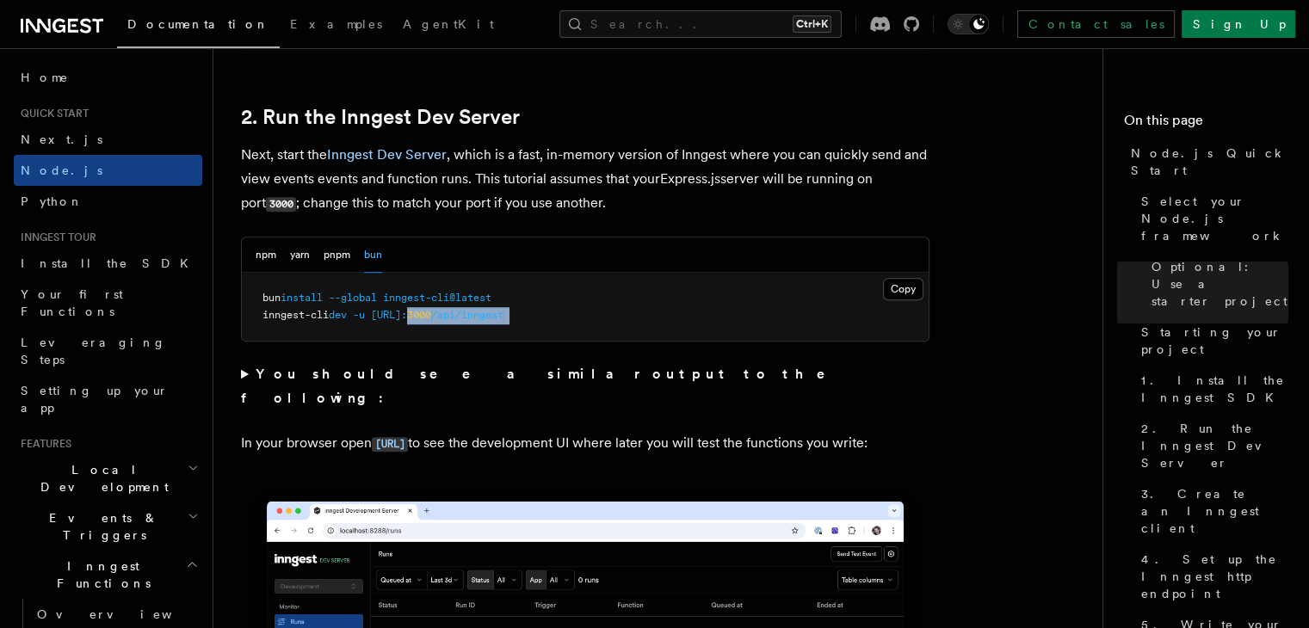
drag, startPoint x: 493, startPoint y: 314, endPoint x: 583, endPoint y: 321, distance: 89.8
click at [503, 321] on span "inngest-cli dev -u [URL]: 3000 /api/inngest" at bounding box center [382, 315] width 241 height 12
click at [503, 321] on span "/api/inngest" at bounding box center [467, 315] width 72 height 12
drag, startPoint x: 236, startPoint y: 417, endPoint x: 679, endPoint y: 438, distance: 443.6
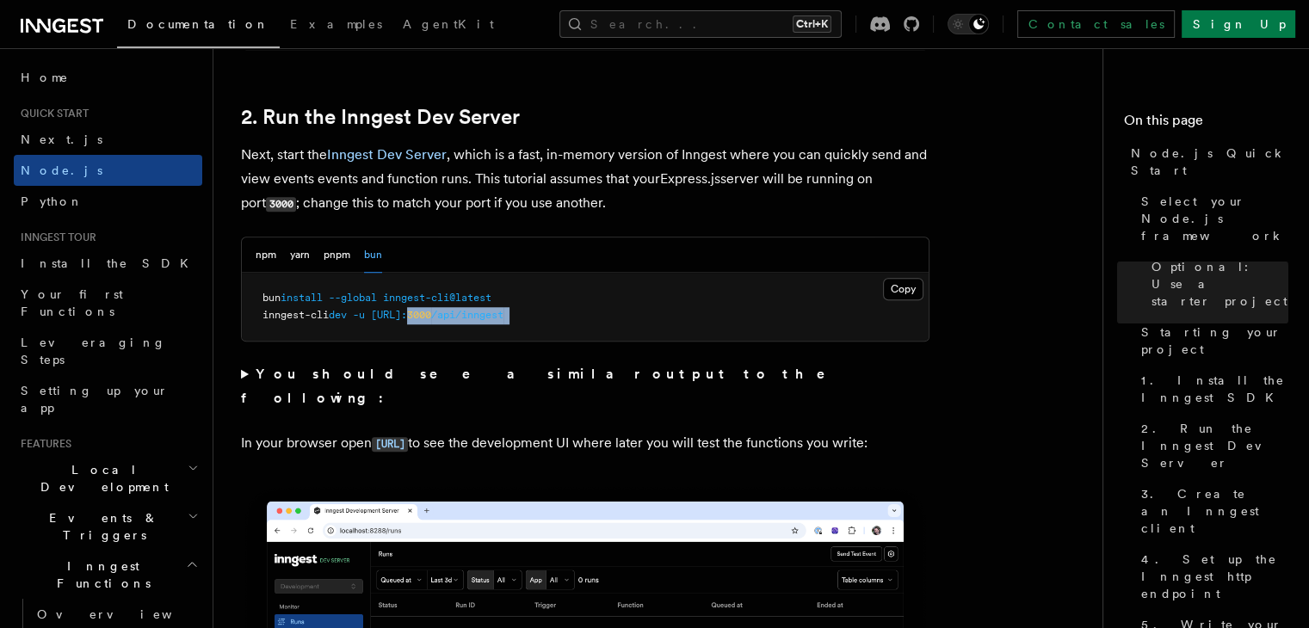
click at [679, 438] on p "In your browser open [URL] to see the development UI where later you will test …" at bounding box center [585, 443] width 688 height 25
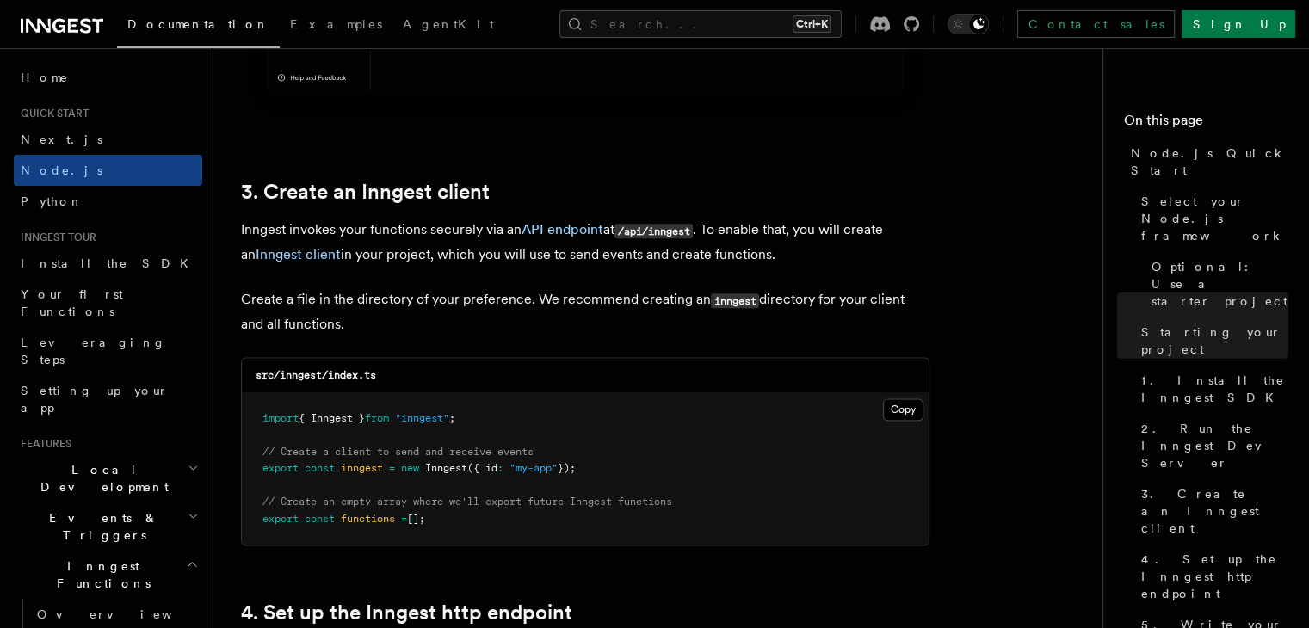
scroll to position [2100, 0]
click at [256, 225] on p "Inngest invokes your functions securely via an API endpoint at /api/inngest . T…" at bounding box center [585, 242] width 688 height 49
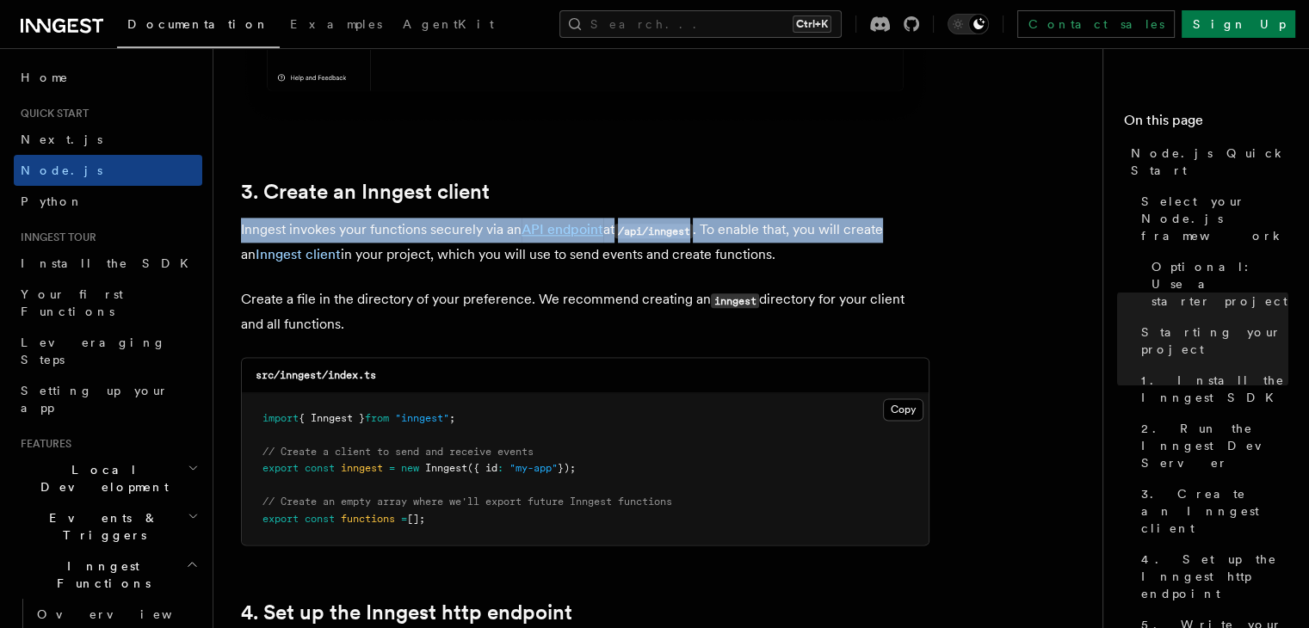
drag, startPoint x: 256, startPoint y: 225, endPoint x: 873, endPoint y: 222, distance: 617.0
click at [873, 222] on p "Inngest invokes your functions securely via an API endpoint at /api/inngest . T…" at bounding box center [585, 242] width 688 height 49
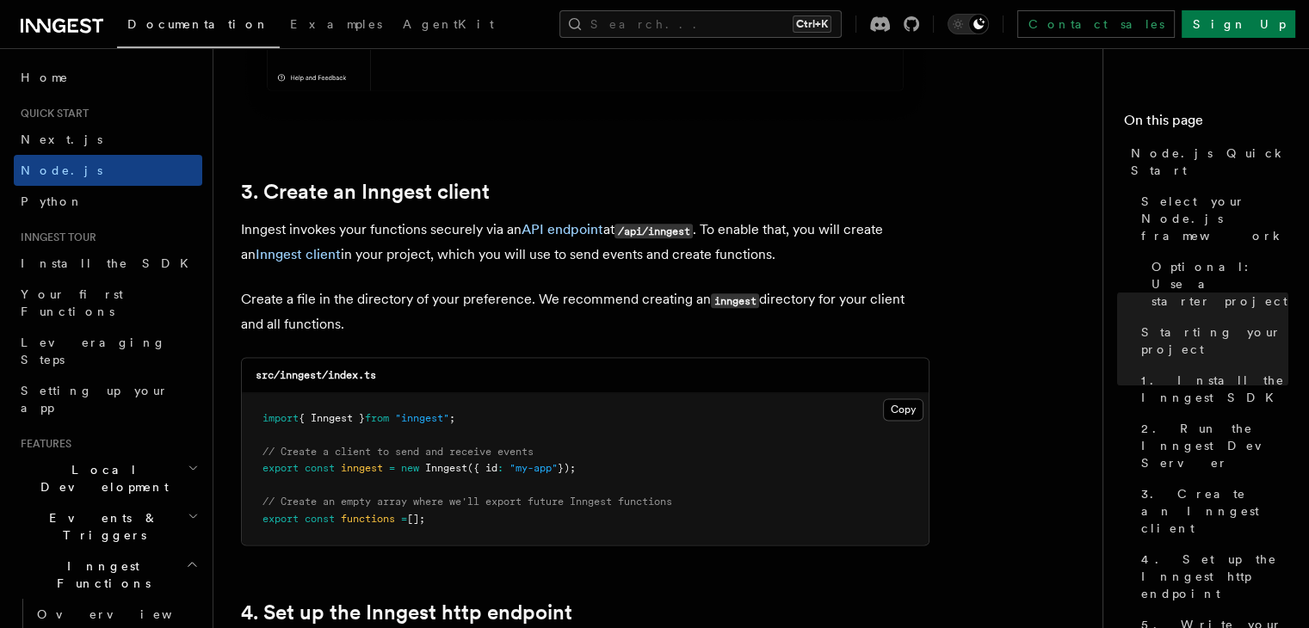
click at [815, 251] on p "Inngest invokes your functions securely via an API endpoint at /api/inngest . T…" at bounding box center [585, 242] width 688 height 49
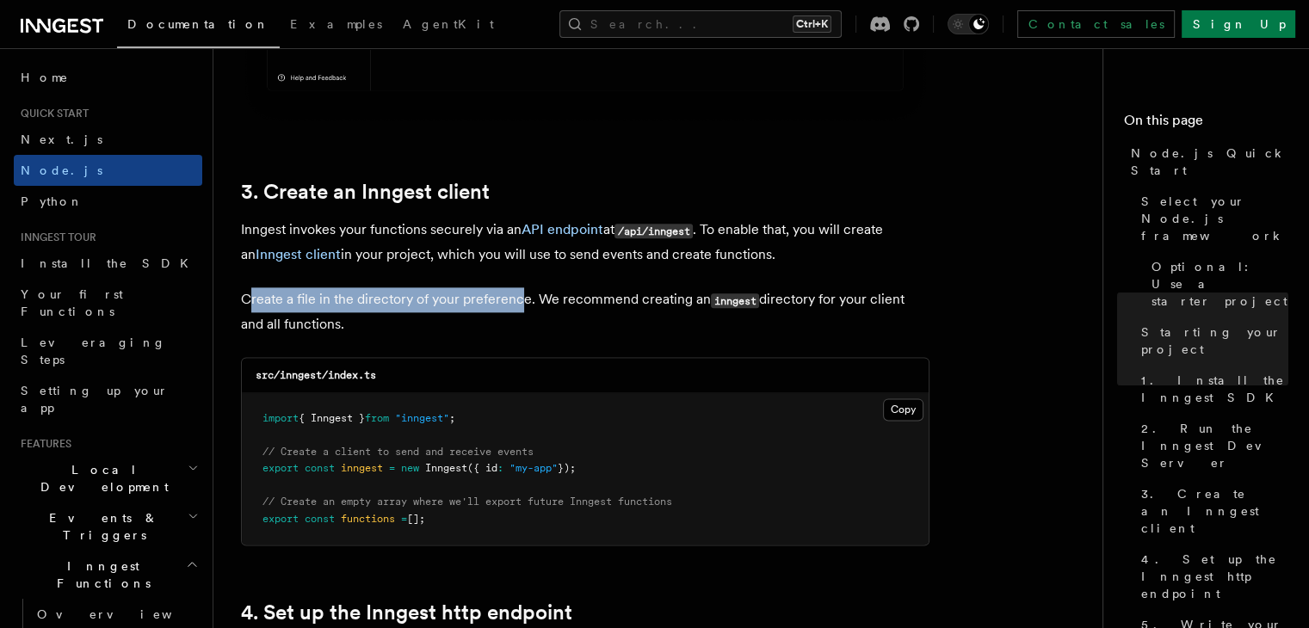
drag, startPoint x: 247, startPoint y: 307, endPoint x: 520, endPoint y: 305, distance: 272.8
click at [520, 305] on p "Create a file in the directory of your preference. We recommend creating an inn…" at bounding box center [585, 311] width 688 height 49
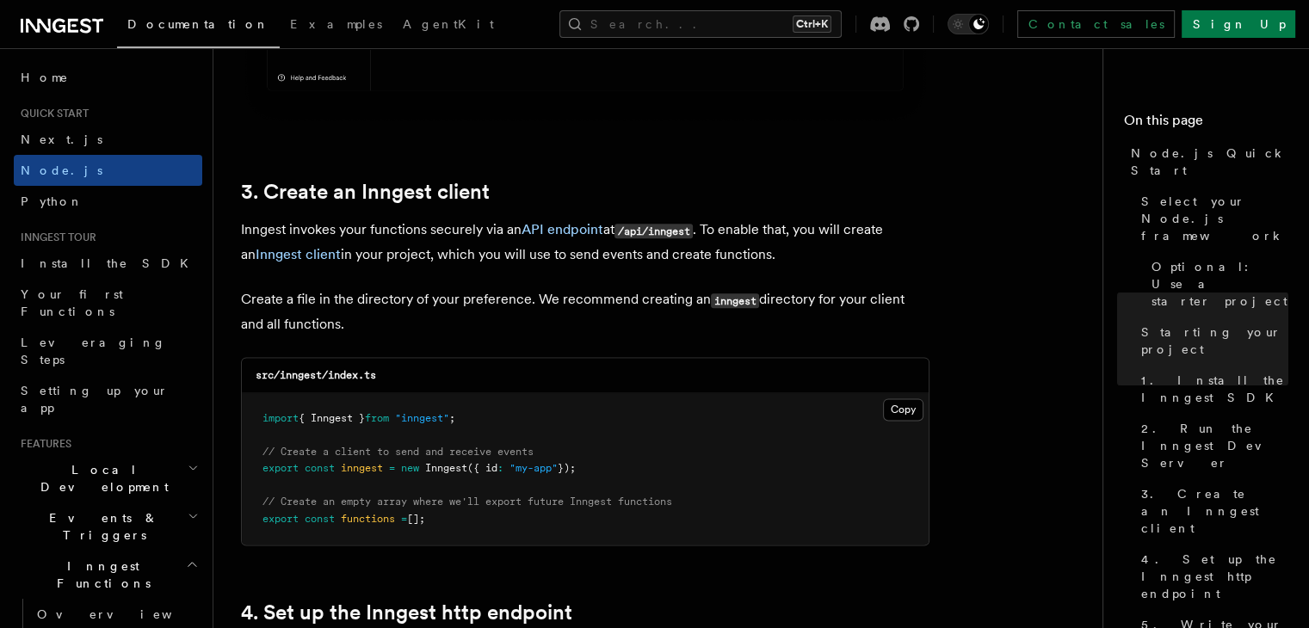
click at [572, 306] on p "Create a file in the directory of your preference. We recommend creating an inn…" at bounding box center [585, 311] width 688 height 49
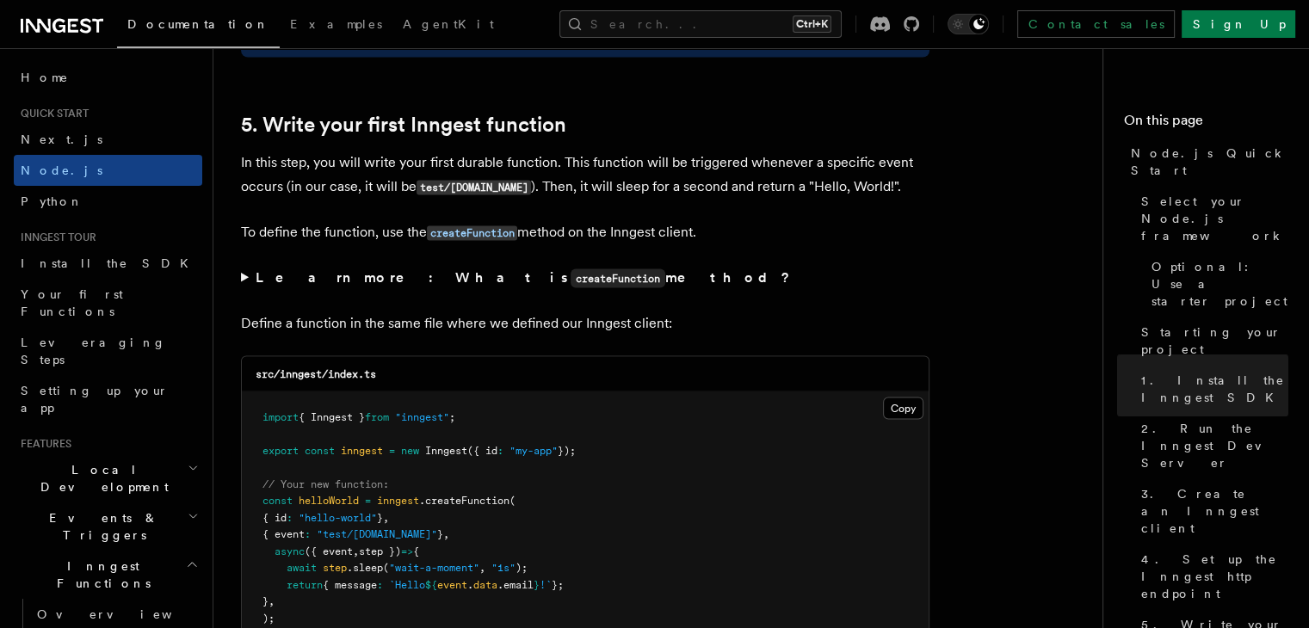
scroll to position [3190, 0]
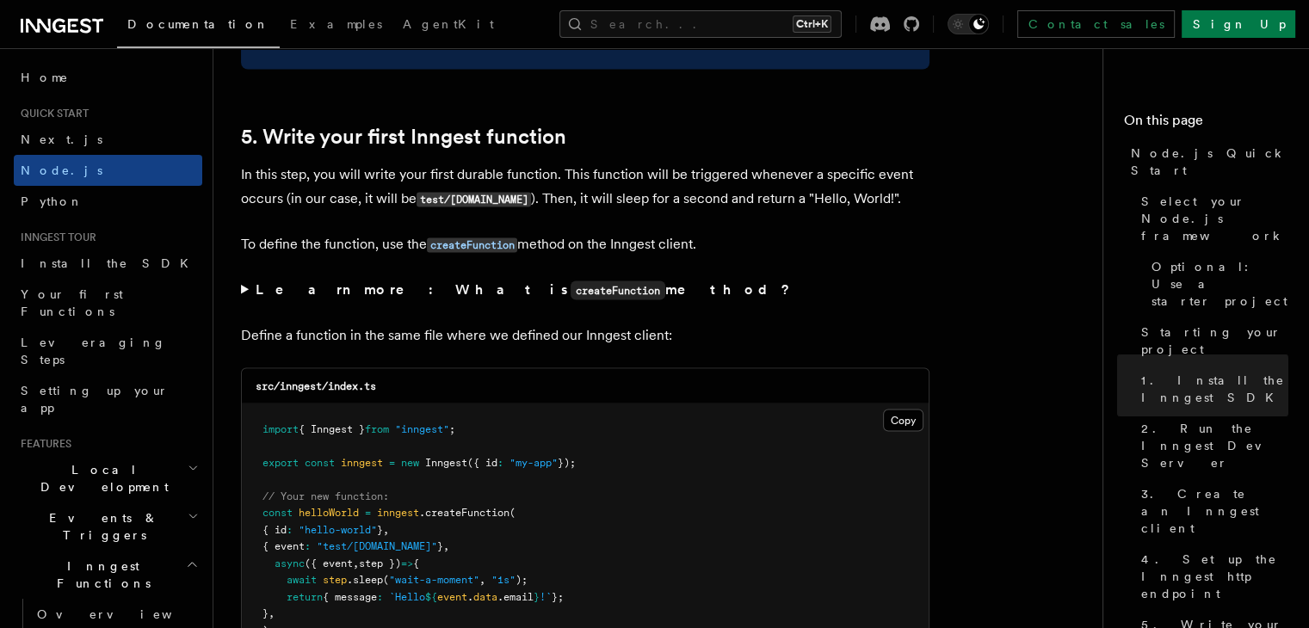
click at [250, 198] on p "In this step, you will write your first durable function. This function will be…" at bounding box center [585, 186] width 688 height 49
drag, startPoint x: 250, startPoint y: 198, endPoint x: 289, endPoint y: 200, distance: 39.6
click at [289, 200] on p "In this step, you will write your first durable function. This function will be…" at bounding box center [585, 186] width 688 height 49
drag, startPoint x: 289, startPoint y: 200, endPoint x: 345, endPoint y: 204, distance: 56.1
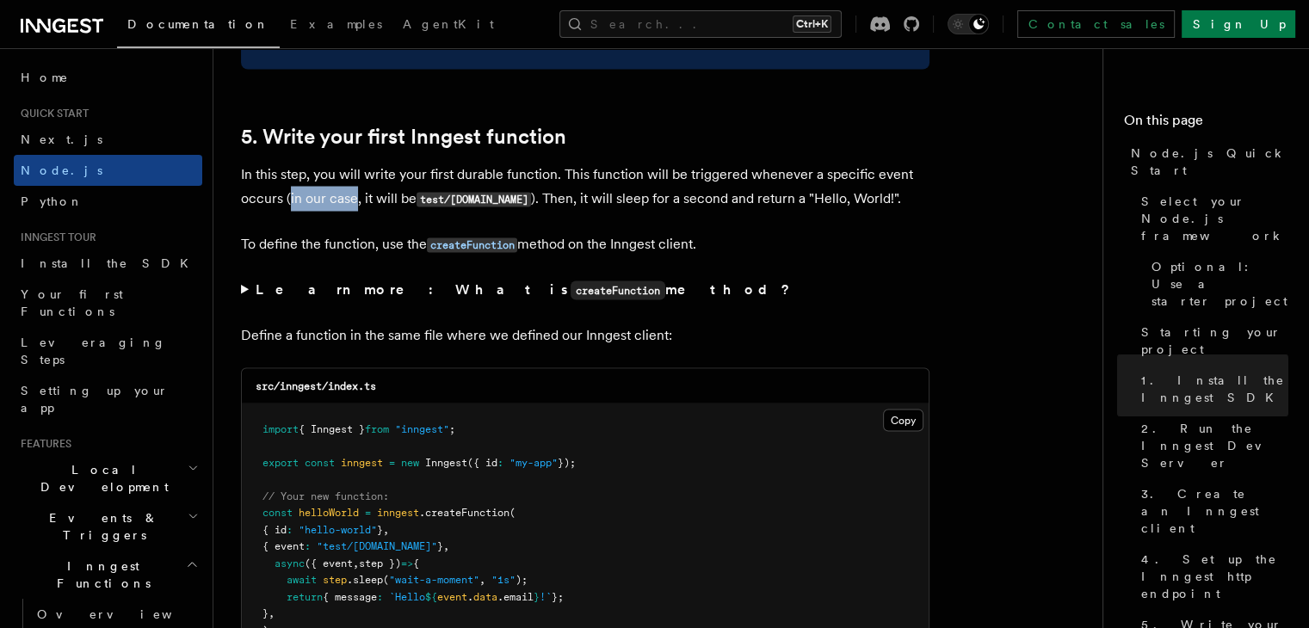
click at [345, 204] on p "In this step, you will write your first durable function. This function will be…" at bounding box center [585, 186] width 688 height 49
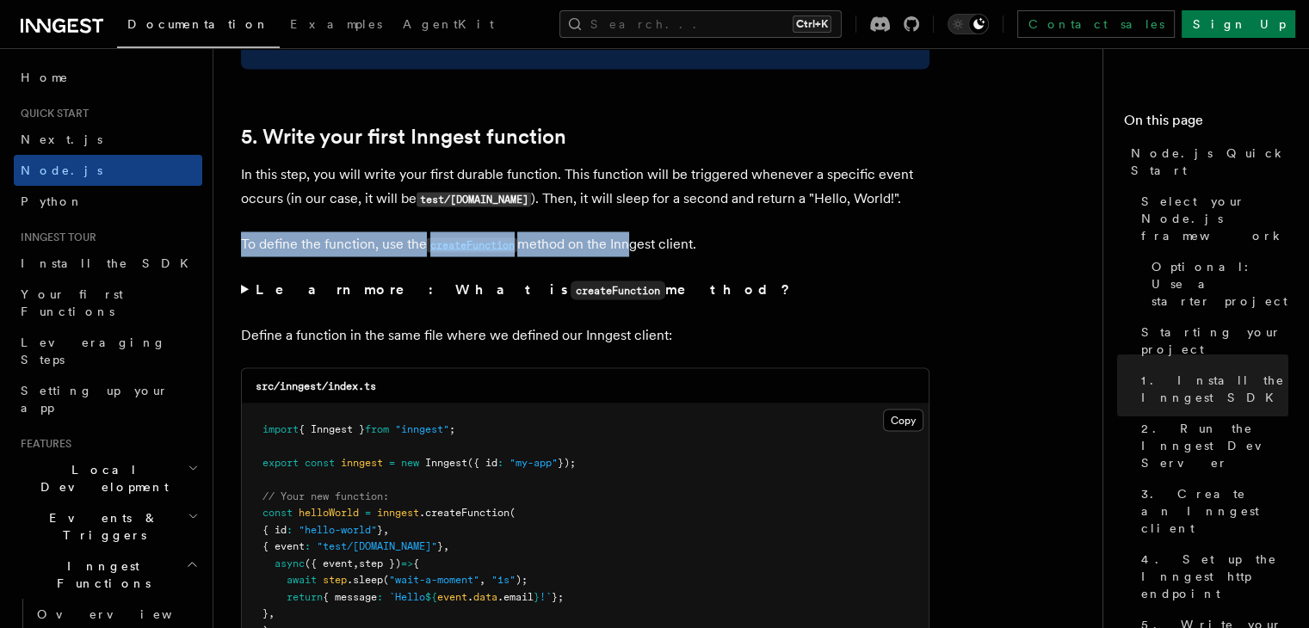
drag, startPoint x: 243, startPoint y: 246, endPoint x: 623, endPoint y: 240, distance: 380.4
click at [623, 240] on p "To define the function, use the createFunction method on the Inngest client." at bounding box center [585, 243] width 688 height 25
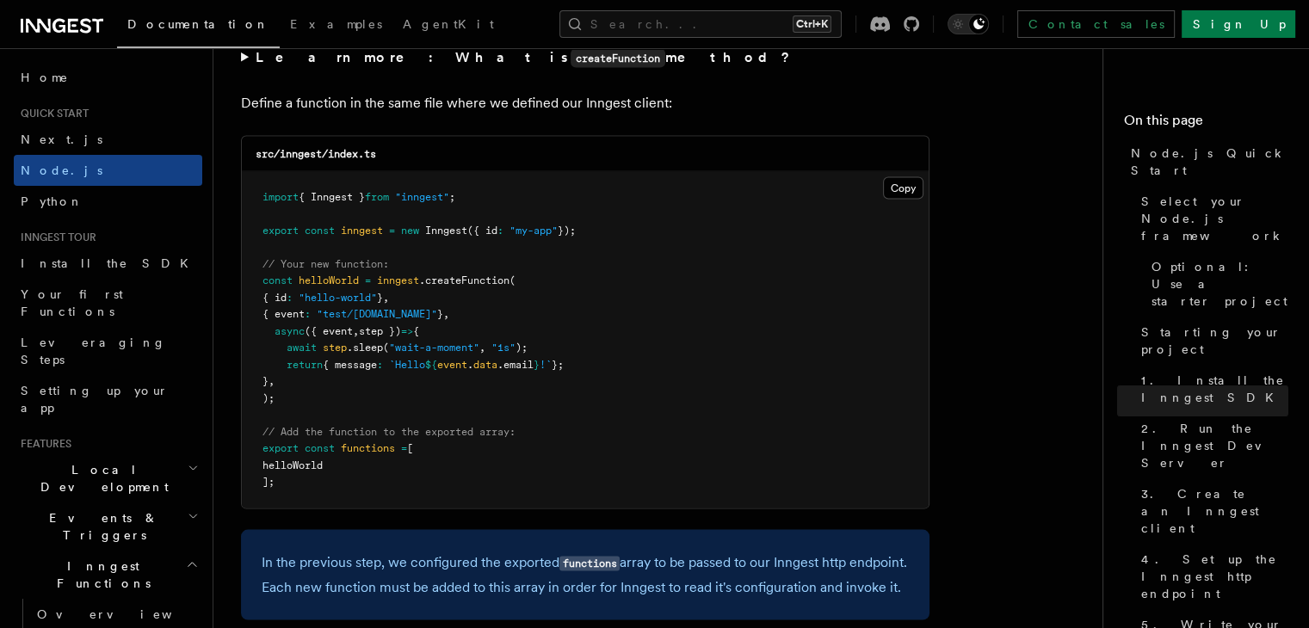
scroll to position [3427, 0]
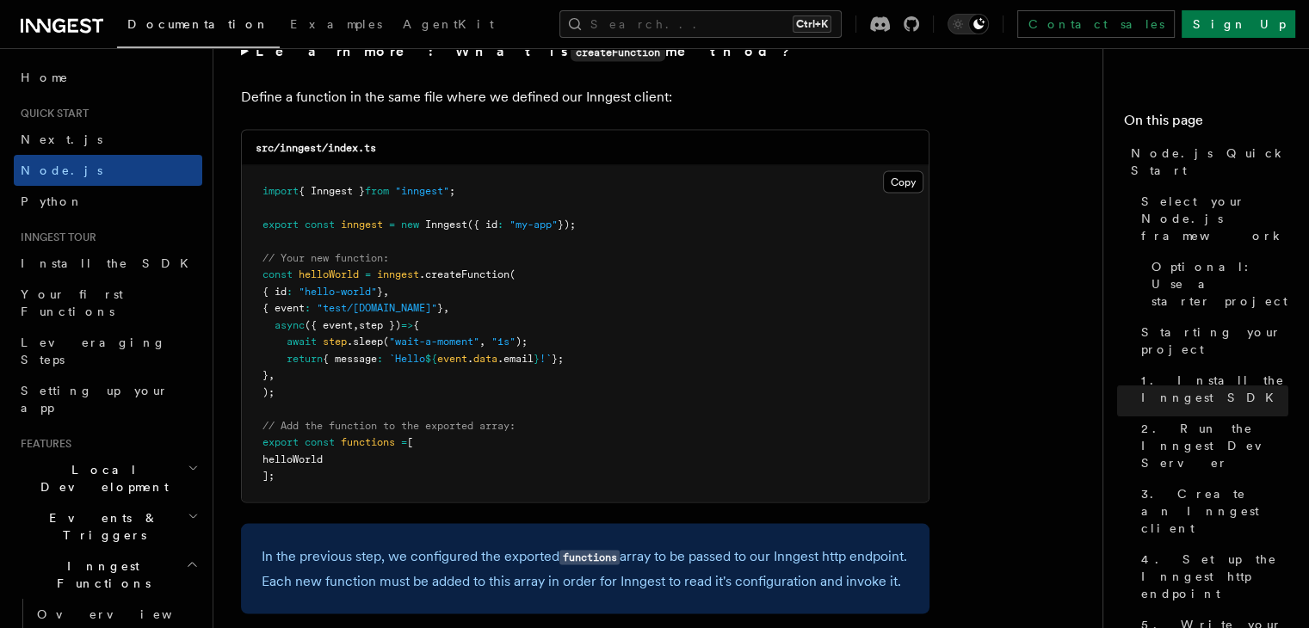
click at [355, 365] on span "{ message" at bounding box center [350, 359] width 54 height 12
drag, startPoint x: 355, startPoint y: 365, endPoint x: 626, endPoint y: 319, distance: 274.0
click at [626, 319] on pre "import { Inngest } from "inngest" ; export const inngest = new Inngest ({ id : …" at bounding box center [585, 334] width 687 height 336
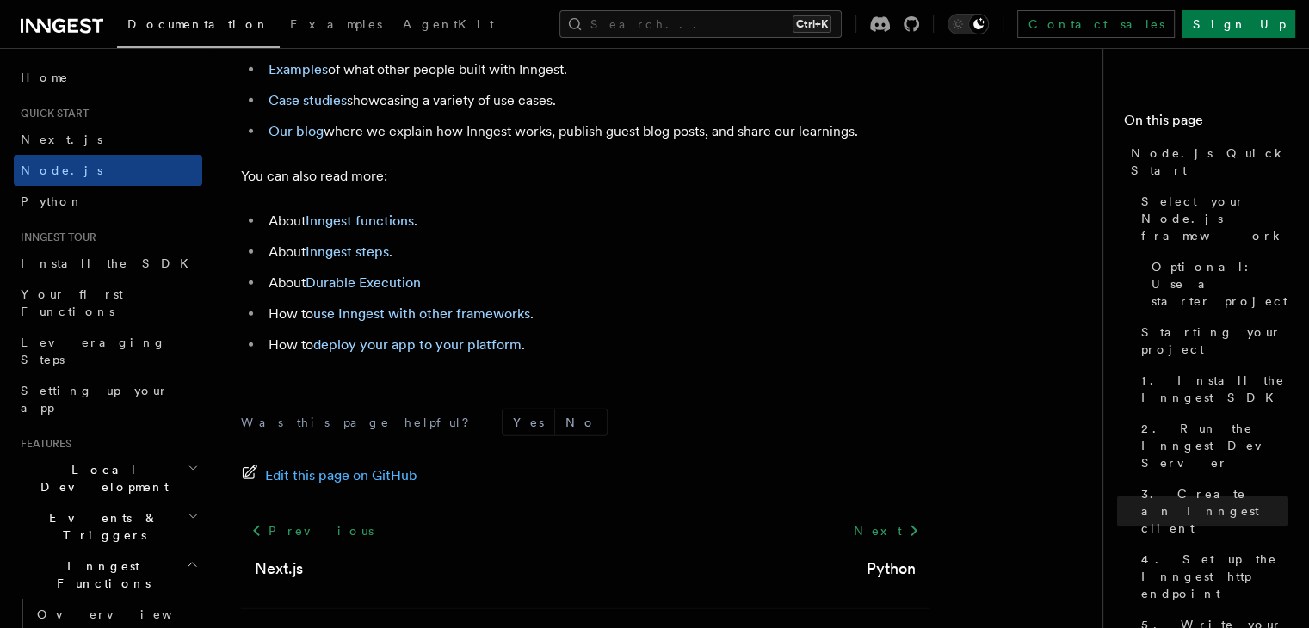
scroll to position [10866, 0]
